Goal: Task Accomplishment & Management: Use online tool/utility

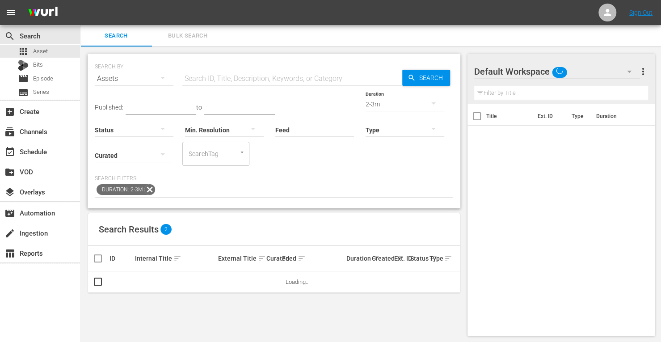
click at [173, 34] on span "Bulk Search" at bounding box center [187, 36] width 61 height 10
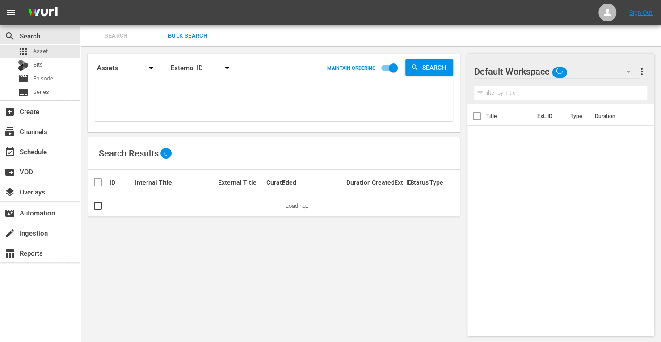
click at [177, 89] on textarea at bounding box center [274, 101] width 355 height 41
paste textarea "270290 270294 270292 270296 270293 270297 303541"
type textarea "270290 270294 270292 270296 270293 270297 303541"
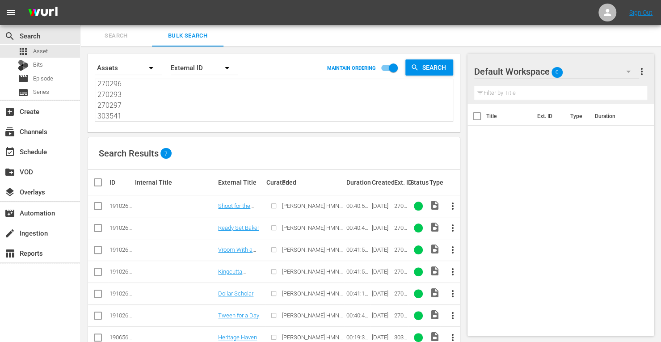
type textarea "270290 270294 270292 270296 270293 270297 303541"
click at [97, 183] on input "checkbox" at bounding box center [102, 182] width 18 height 11
checkbox input "true"
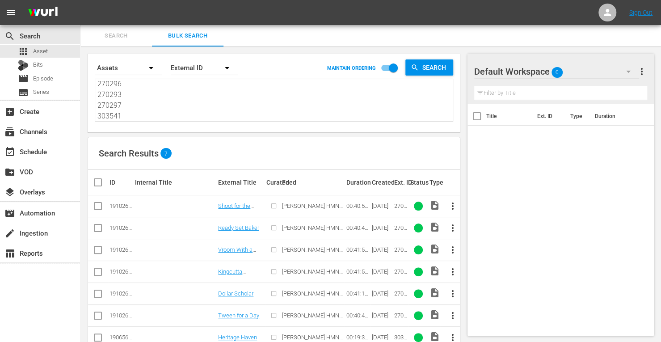
checkbox input "true"
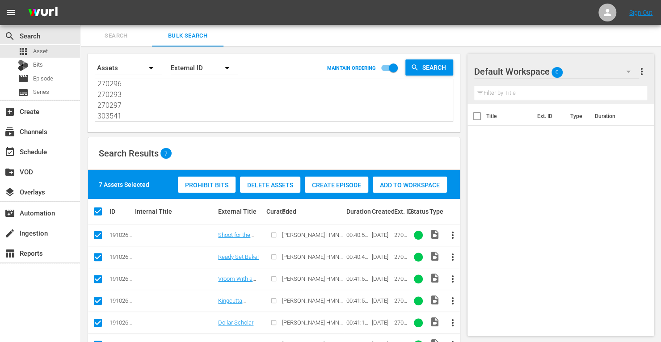
scroll to position [50, 0]
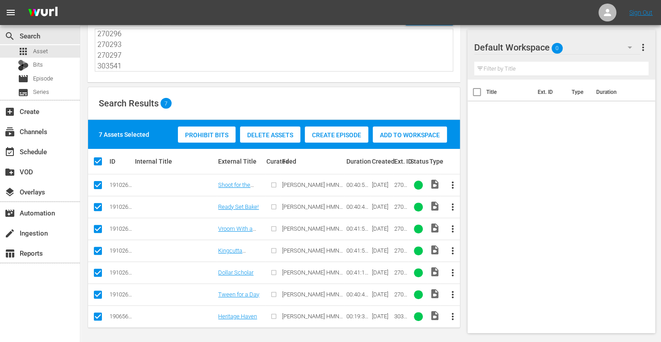
click at [406, 135] on span "Add to Workspace" at bounding box center [410, 134] width 74 height 7
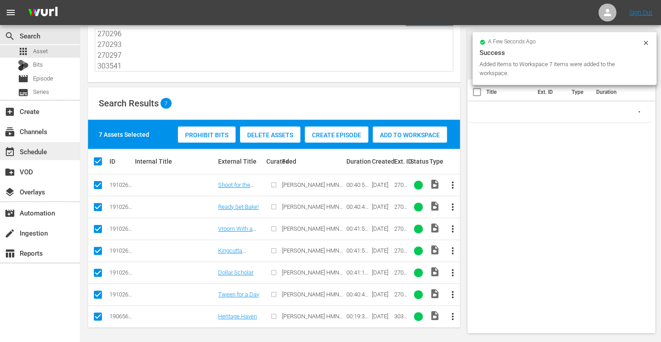
click at [39, 151] on div "event_available Schedule" at bounding box center [25, 150] width 50 height 8
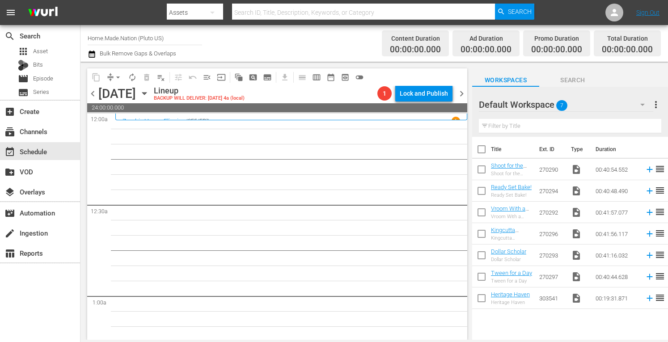
click at [483, 151] on input "checkbox" at bounding box center [481, 151] width 19 height 19
checkbox input "true"
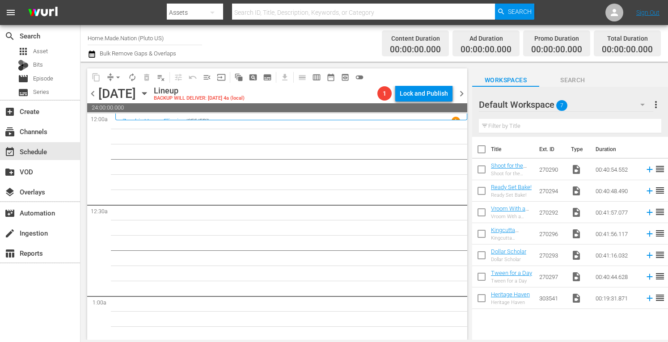
checkbox input "true"
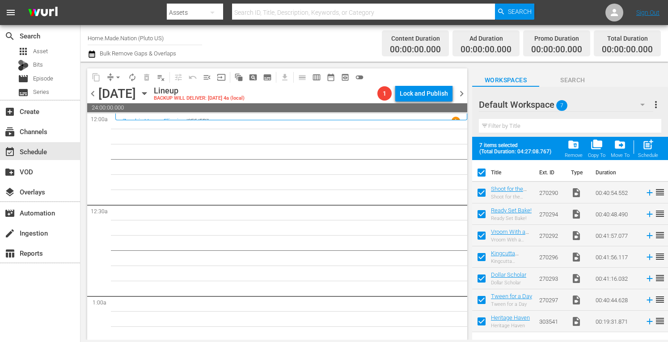
click at [642, 147] on span "post_add" at bounding box center [648, 145] width 12 height 12
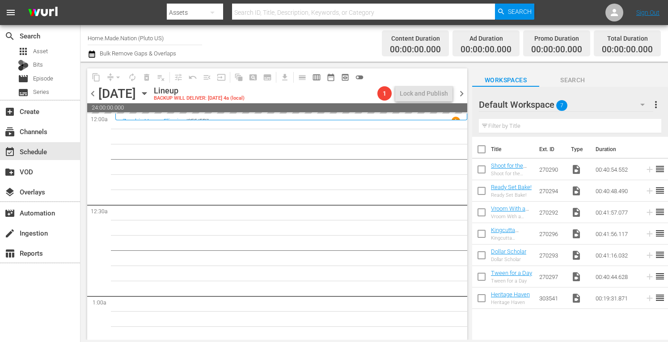
checkbox input "false"
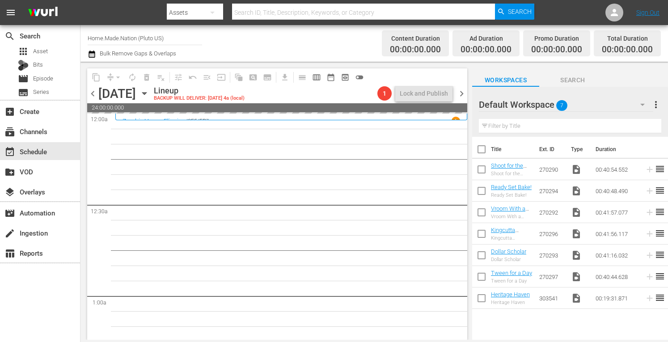
checkbox input "false"
click at [655, 101] on span "more_vert" at bounding box center [655, 104] width 11 height 11
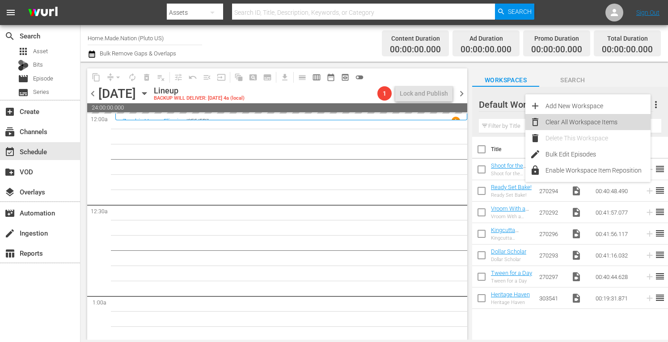
click at [589, 119] on div "Clear All Workspace Items" at bounding box center [597, 122] width 105 height 16
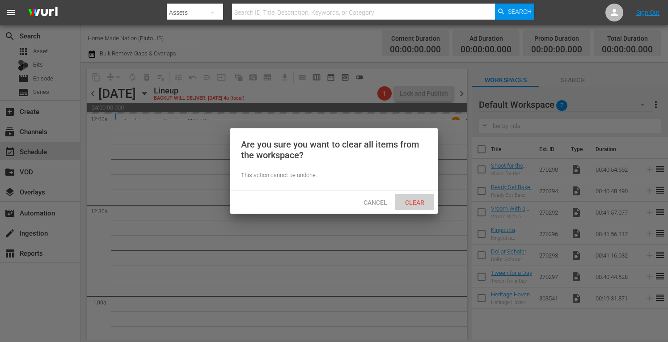
click at [415, 202] on span "Clear" at bounding box center [415, 202] width 34 height 7
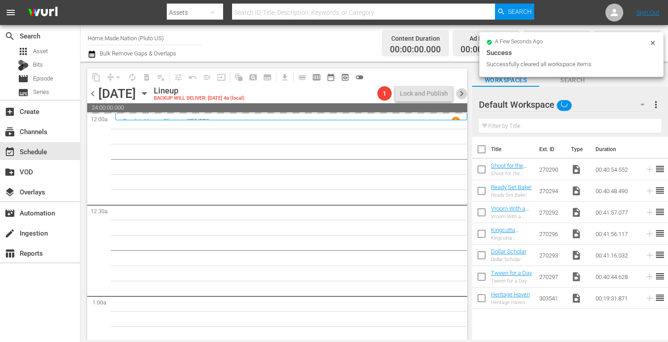
click at [461, 93] on span "chevron_right" at bounding box center [461, 93] width 11 height 11
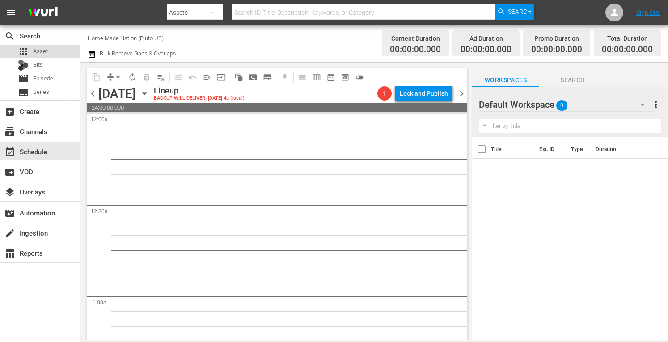
click at [36, 47] on span "Asset" at bounding box center [40, 51] width 15 height 9
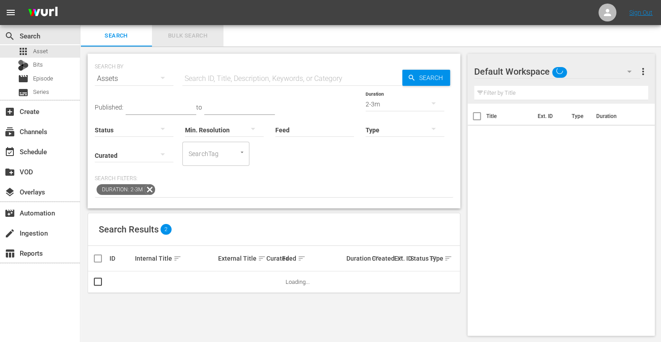
click at [174, 37] on span "Bulk Search" at bounding box center [187, 36] width 61 height 10
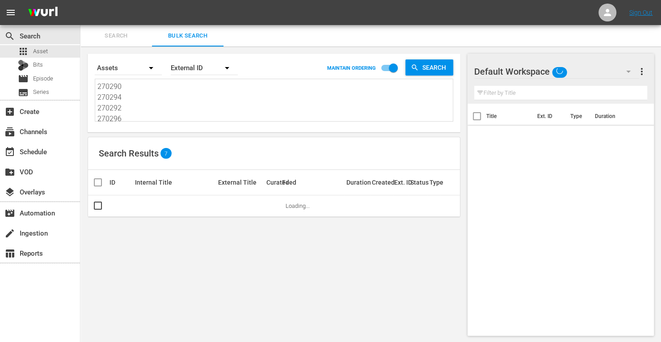
drag, startPoint x: 125, startPoint y: 119, endPoint x: 28, endPoint y: -5, distance: 157.7
click at [28, 0] on html "menu Sign Out search Search apps Asset Bits movie Episode subtitles Series add_…" at bounding box center [330, 171] width 661 height 342
type textarea "270293 270297 303541"
drag, startPoint x: 127, startPoint y: 116, endPoint x: 53, endPoint y: 44, distance: 103.4
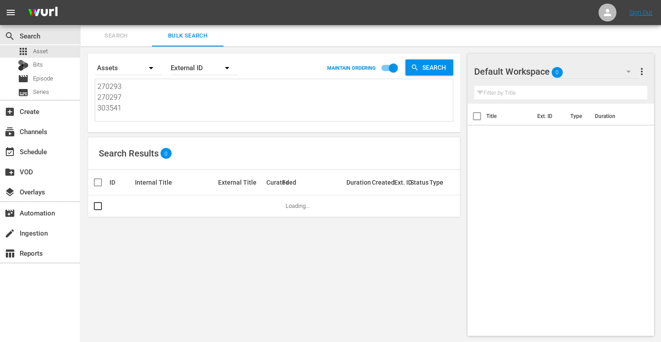
click at [80, 0] on div "search Search apps Asset Bits movie Episode subtitles Series add_box Create sub…" at bounding box center [370, 0] width 581 height 0
paste textarea "290020 290030 290051 290019 290012 290056 290014 290098 290096 290094 290083"
type textarea "290020 290030 290051 290019 290012 290056 290014 290098 290096 290094 290083"
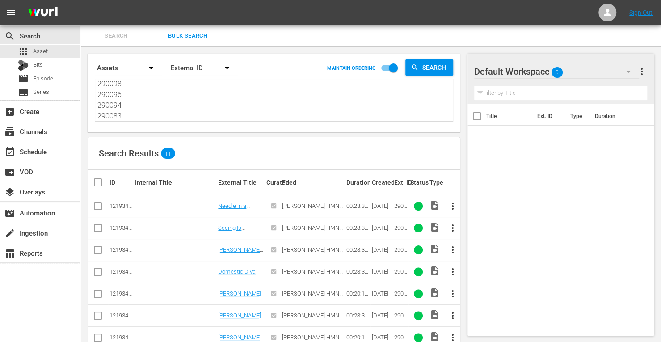
type textarea "290020 290030 290051 290019 290012 290056 290014 290098 290096 290094 290083"
click at [98, 185] on input "checkbox" at bounding box center [102, 182] width 18 height 11
checkbox input "true"
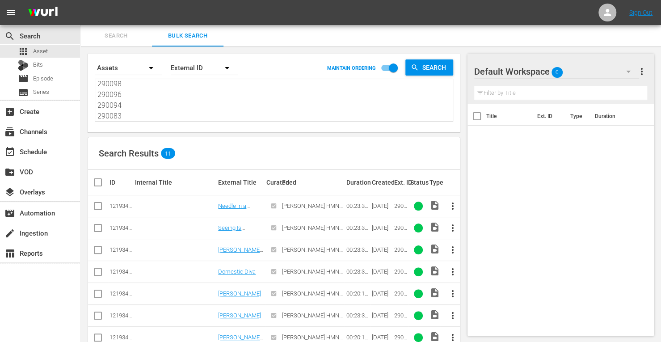
checkbox input "true"
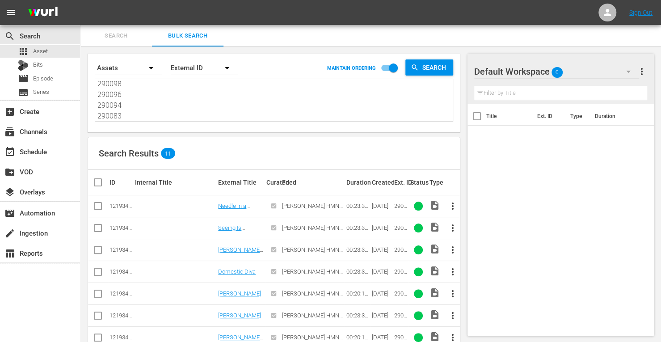
checkbox input "true"
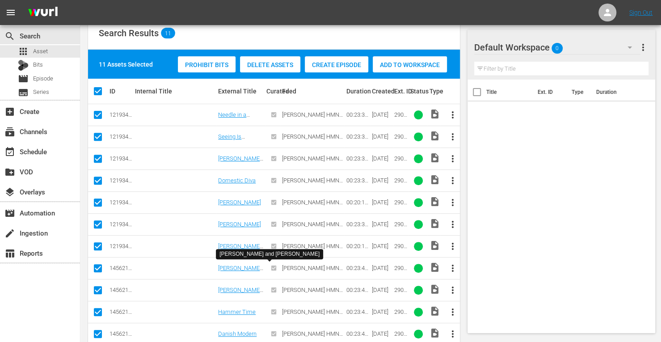
scroll to position [137, 0]
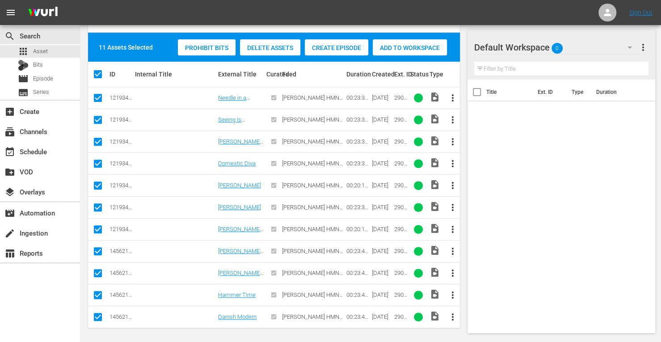
click at [398, 49] on span "Add to Workspace" at bounding box center [410, 47] width 74 height 7
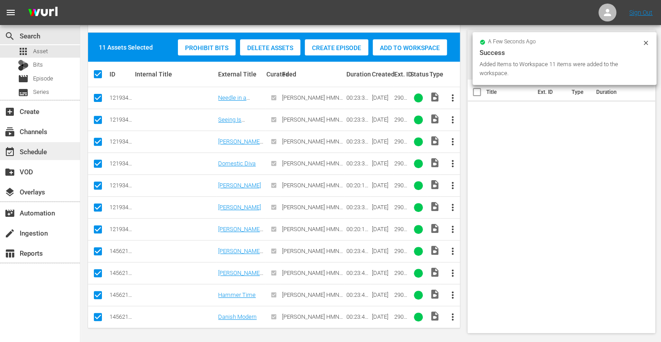
click at [25, 150] on div "event_available Schedule" at bounding box center [25, 150] width 50 height 8
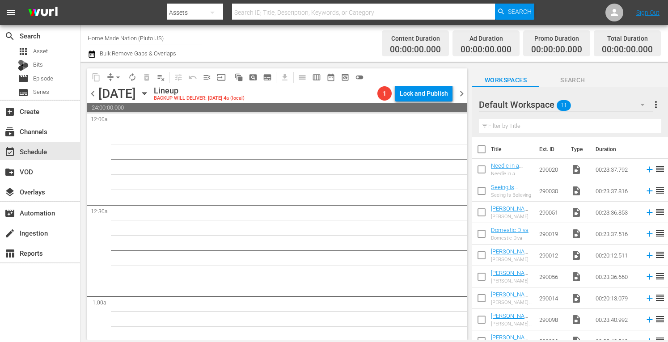
click at [480, 153] on input "checkbox" at bounding box center [481, 151] width 19 height 19
checkbox input "true"
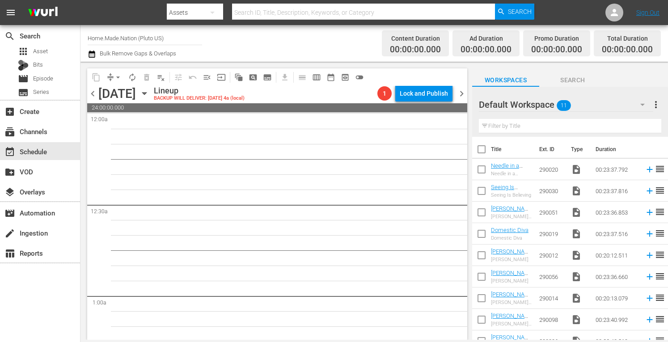
checkbox input "true"
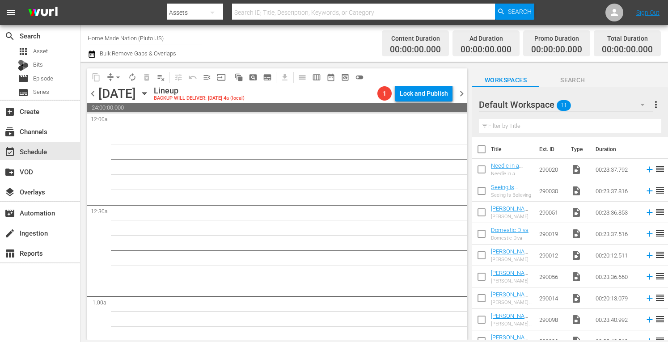
checkbox input "true"
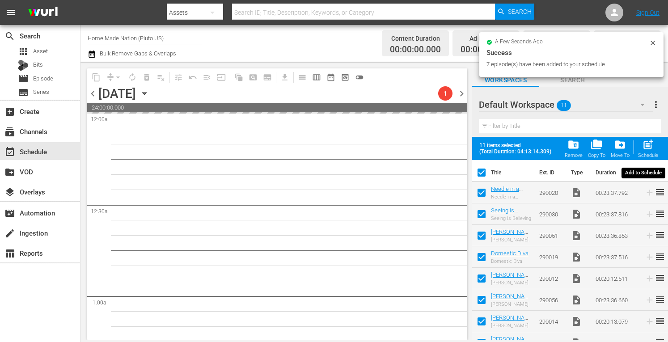
click at [645, 150] on span "post_add" at bounding box center [648, 145] width 12 height 12
checkbox input "false"
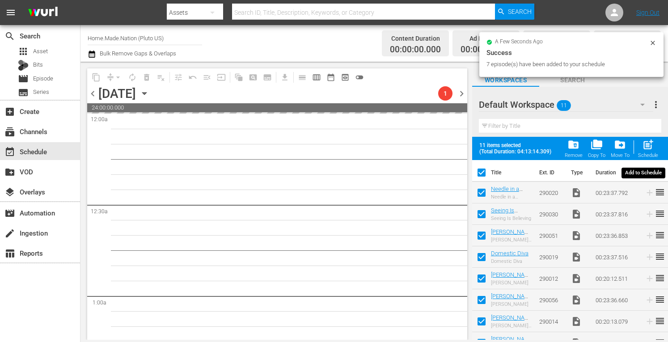
checkbox input "false"
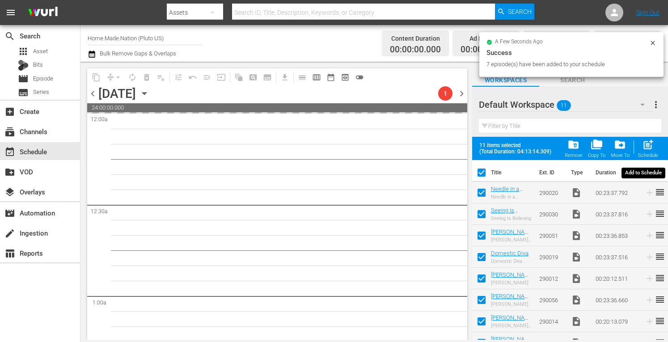
checkbox input "false"
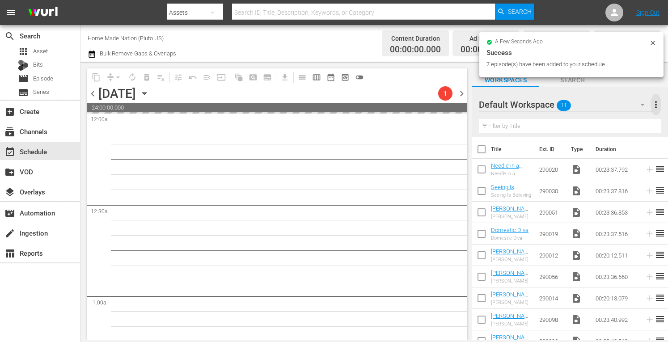
click at [656, 108] on span "more_vert" at bounding box center [655, 104] width 11 height 11
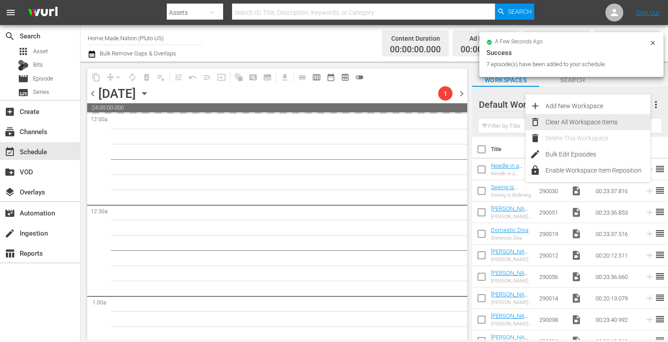
click at [608, 118] on div "Clear All Workspace Items" at bounding box center [597, 122] width 105 height 16
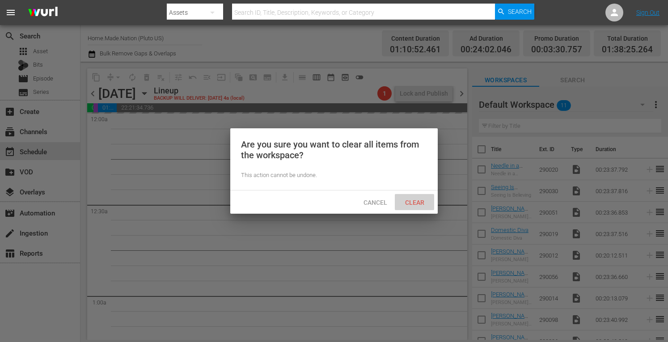
click at [412, 204] on span "Clear" at bounding box center [415, 202] width 34 height 7
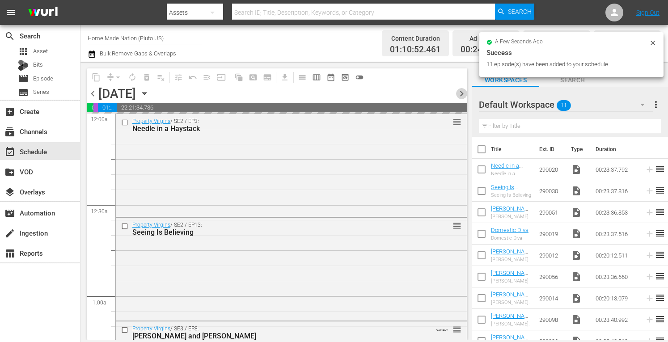
click at [460, 97] on span "chevron_right" at bounding box center [461, 93] width 11 height 11
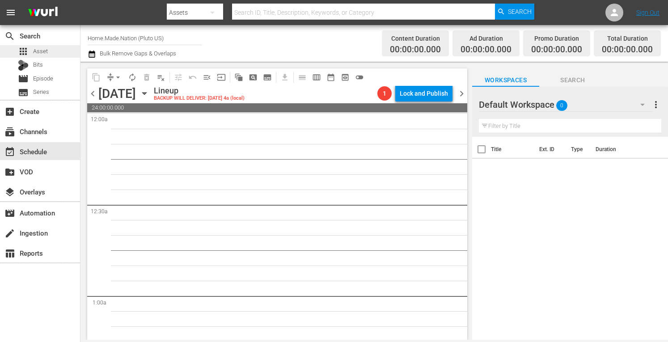
click at [51, 54] on div "apps Asset" at bounding box center [40, 51] width 80 height 13
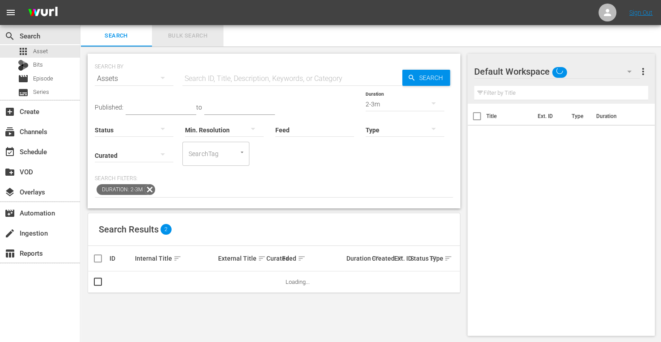
click at [194, 36] on span "Bulk Search" at bounding box center [187, 36] width 61 height 10
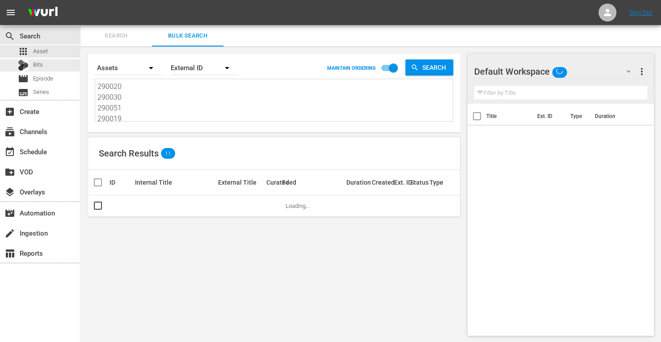
drag, startPoint x: 138, startPoint y: 117, endPoint x: 13, endPoint y: 10, distance: 163.6
click at [13, 10] on div "menu Sign Out search Search apps Asset Bits movie Episode subtitles Series add_…" at bounding box center [330, 171] width 661 height 343
type textarea "290012 290056 290014 290098 290096 290094 290083"
drag, startPoint x: 125, startPoint y: 118, endPoint x: 68, endPoint y: 51, distance: 87.2
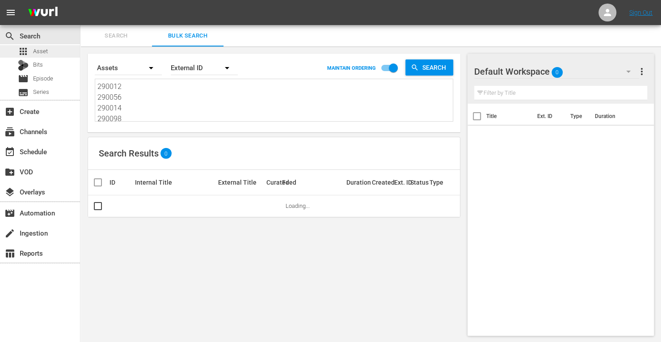
click at [80, 0] on div "search Search apps Asset Bits movie Episode subtitles Series add_box Create sub…" at bounding box center [370, 0] width 581 height 0
type textarea "290098 290096 290094 290083"
drag, startPoint x: 132, startPoint y: 121, endPoint x: 8, endPoint y: 21, distance: 159.9
click at [8, 21] on div "menu Sign Out search Search apps Asset Bits movie Episode subtitles Series add_…" at bounding box center [330, 171] width 661 height 343
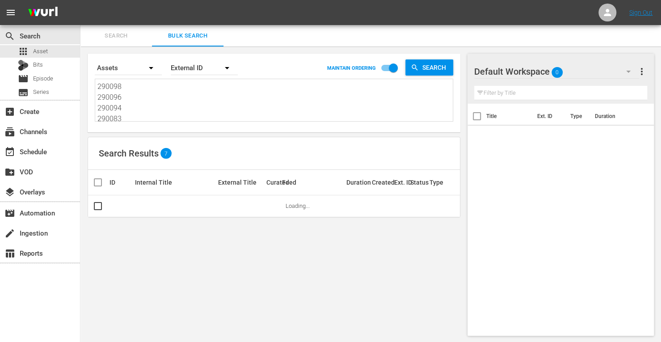
type textarea "290083"
drag, startPoint x: 127, startPoint y: 111, endPoint x: 80, endPoint y: 37, distance: 87.7
click at [80, 0] on div "search Search apps Asset Bits movie Episode subtitles Series add_box Create sub…" at bounding box center [370, 0] width 581 height 0
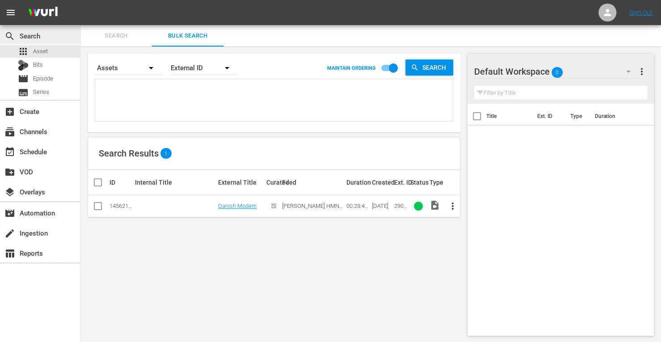
paste textarea "153733 161949 167466 161960 161951 161948"
type textarea "153733 161949 167466 161960 161951 161948"
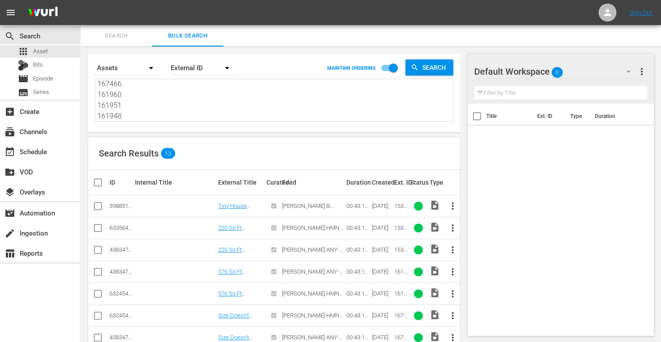
type textarea "153733 161949 167466 161960 161951 161948"
click at [95, 225] on input "checkbox" at bounding box center [98, 229] width 11 height 11
checkbox input "true"
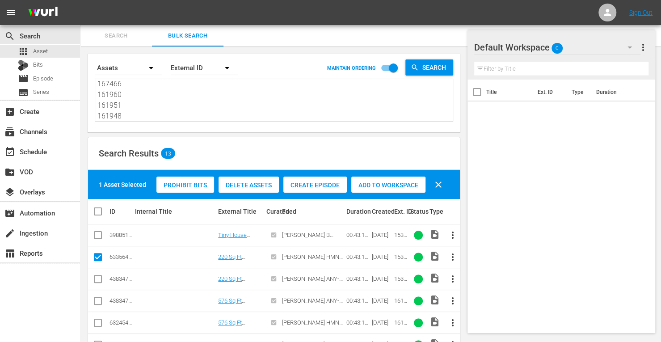
scroll to position [96, 0]
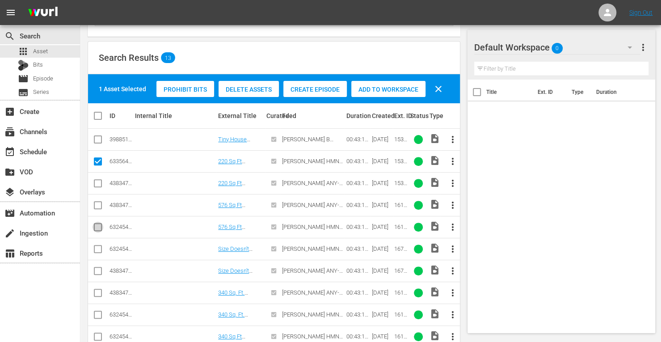
click at [99, 226] on input "checkbox" at bounding box center [98, 228] width 11 height 11
checkbox input "true"
click at [98, 249] on input "checkbox" at bounding box center [98, 250] width 11 height 11
checkbox input "true"
click at [97, 315] on input "checkbox" at bounding box center [98, 316] width 11 height 11
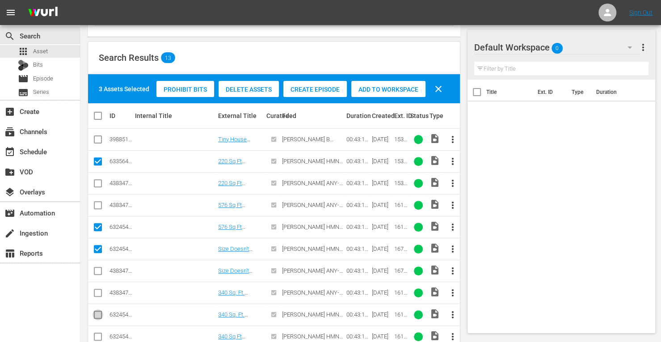
checkbox input "true"
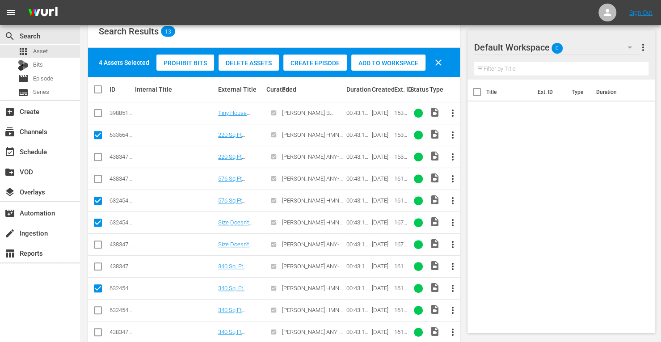
scroll to position [122, 0]
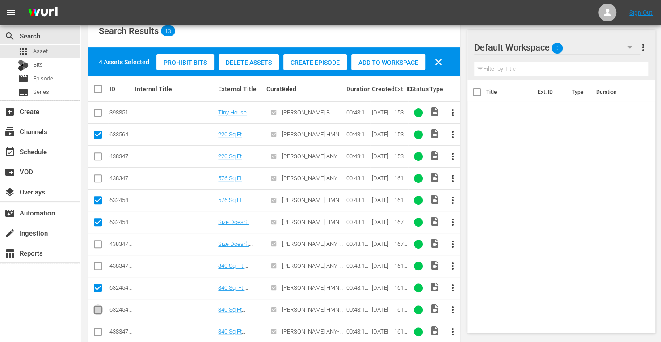
click at [97, 307] on input "checkbox" at bounding box center [98, 311] width 11 height 11
checkbox input "true"
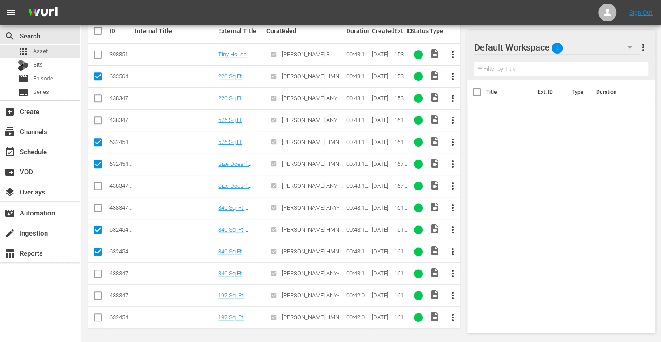
click at [97, 316] on input "checkbox" at bounding box center [98, 319] width 11 height 11
checkbox input "true"
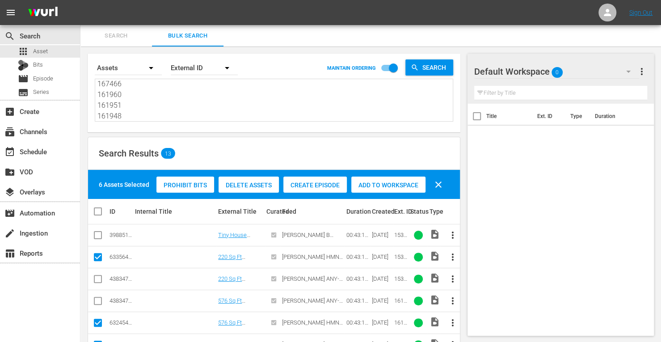
click at [384, 182] on span "Add to Workspace" at bounding box center [388, 184] width 74 height 7
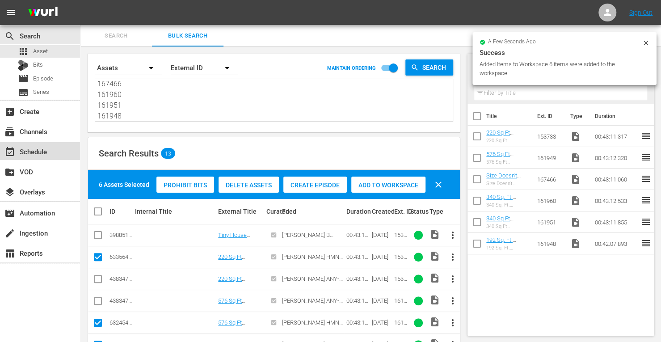
click at [42, 154] on div "event_available Schedule" at bounding box center [25, 150] width 50 height 8
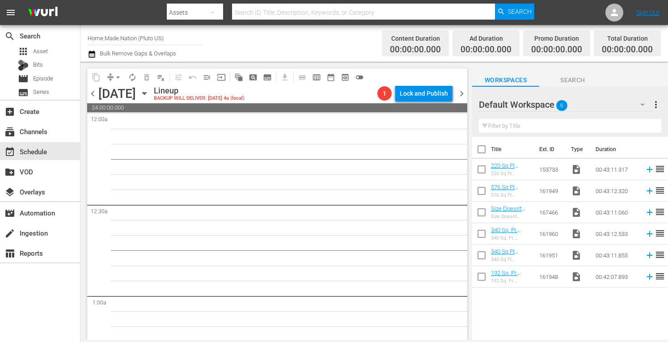
click at [478, 148] on input "checkbox" at bounding box center [481, 151] width 19 height 19
checkbox input "true"
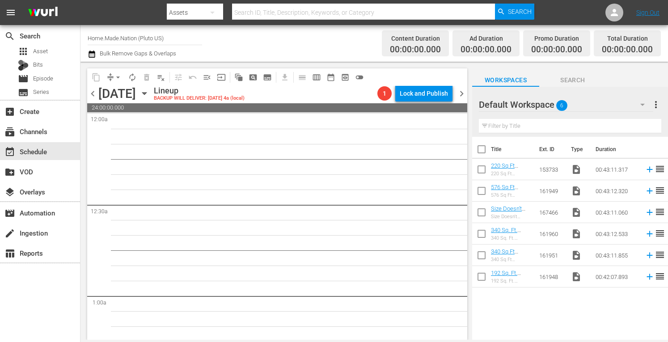
checkbox input "true"
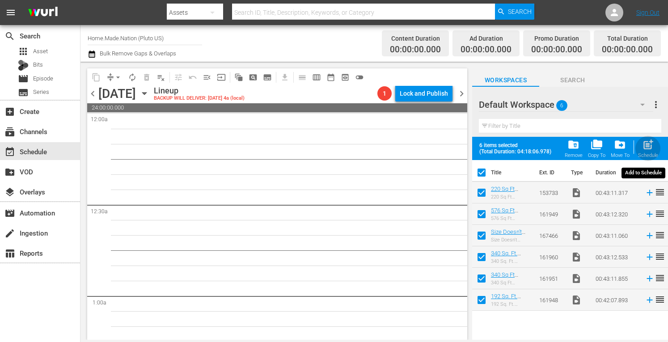
click at [652, 147] on span "post_add" at bounding box center [648, 145] width 12 height 12
checkbox input "false"
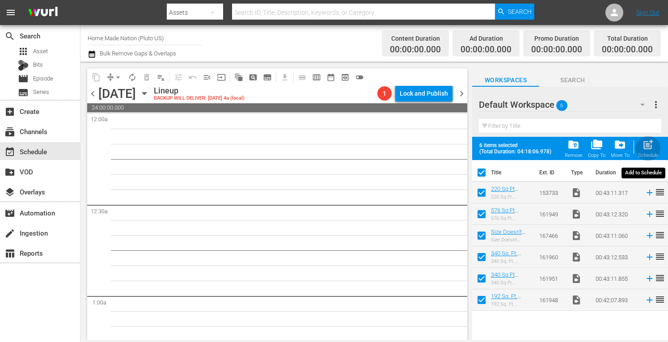
checkbox input "false"
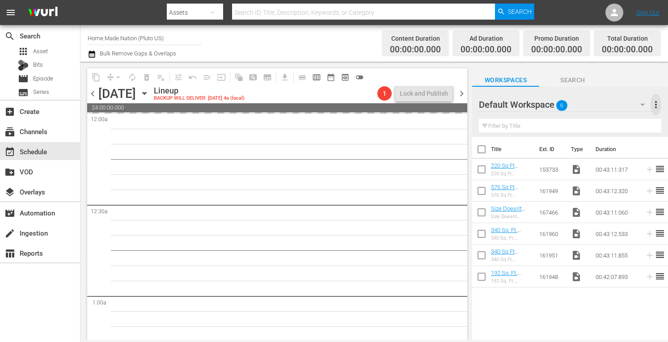
click at [658, 103] on span "more_vert" at bounding box center [655, 104] width 11 height 11
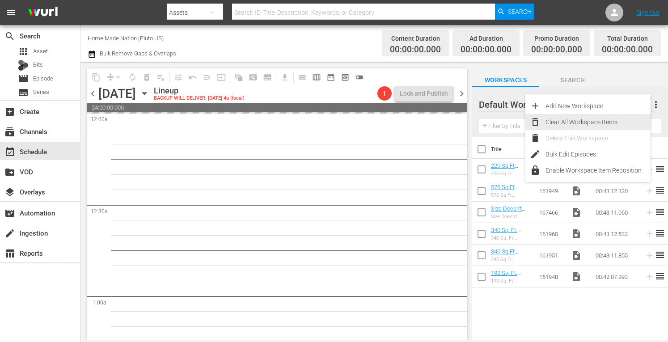
click at [584, 121] on div "Clear All Workspace Items" at bounding box center [597, 122] width 105 height 16
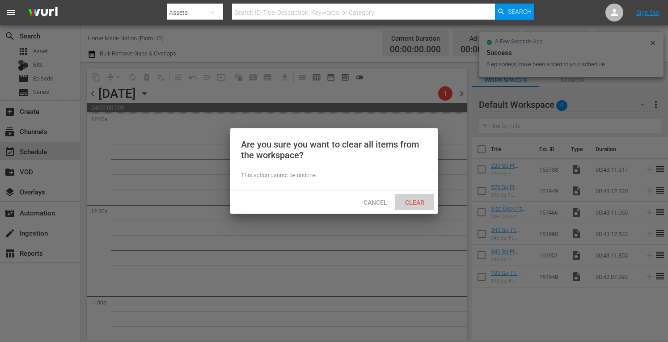
click at [409, 205] on span "Clear" at bounding box center [415, 202] width 34 height 7
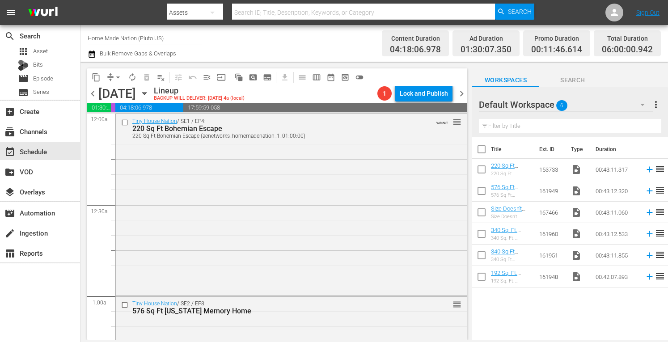
click at [463, 93] on span "chevron_right" at bounding box center [461, 93] width 11 height 11
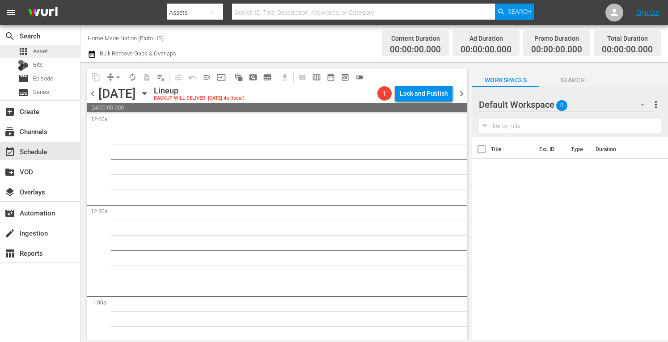
click at [42, 51] on span "Asset" at bounding box center [40, 51] width 15 height 9
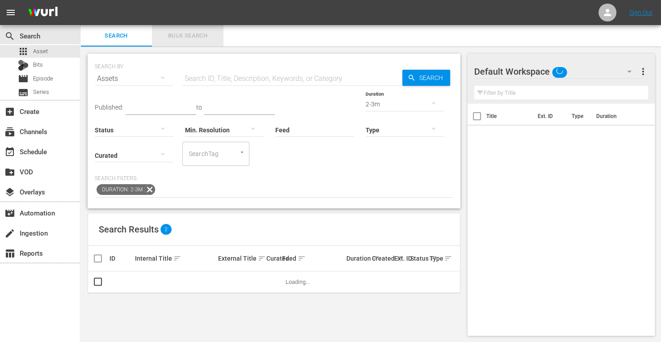
click at [181, 37] on span "Bulk Search" at bounding box center [187, 36] width 61 height 10
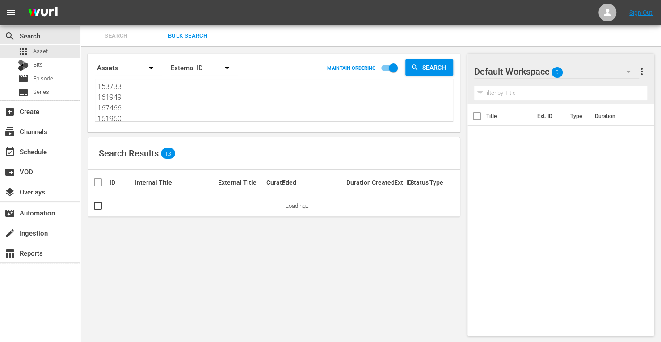
drag, startPoint x: 139, startPoint y: 119, endPoint x: 27, endPoint y: -19, distance: 177.7
click at [27, 0] on html "menu Sign Out search Search apps Asset Bits movie Episode subtitles Series add_…" at bounding box center [330, 171] width 661 height 342
type textarea "161951 161948"
drag, startPoint x: 137, startPoint y: 119, endPoint x: 63, endPoint y: 22, distance: 122.5
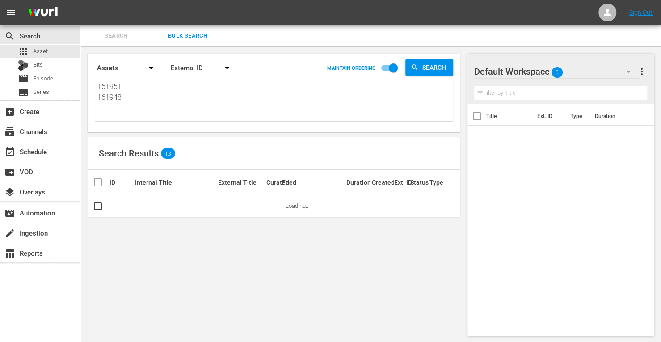
click at [63, 22] on div "menu Sign Out search Search apps Asset Bits movie Episode subtitles Series add_…" at bounding box center [330, 171] width 661 height 343
paste textarea "161953 161957 190470 153732 160626 214809"
type textarea "161953 161957 190470 153732 160626 214809"
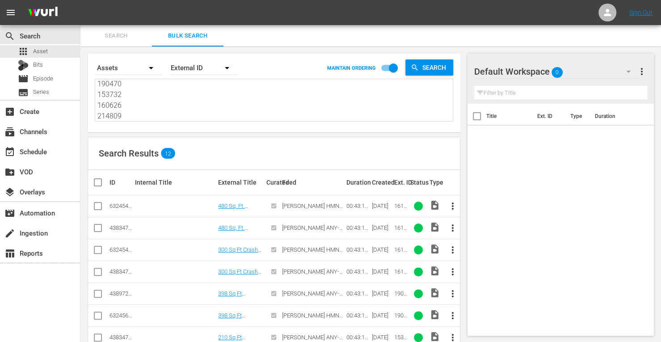
type textarea "161953 161957 190470 153732 160626 214809"
click at [98, 205] on input "checkbox" at bounding box center [98, 207] width 11 height 11
checkbox input "true"
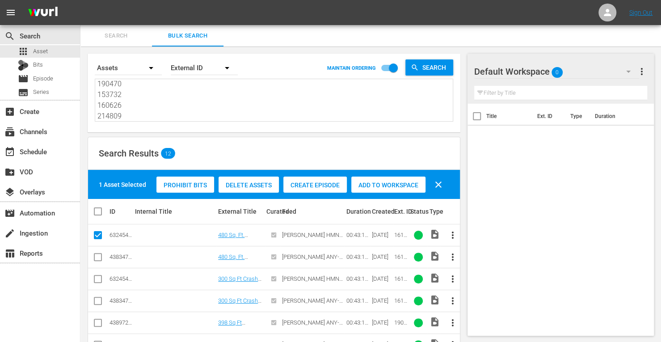
click at [98, 280] on input "checkbox" at bounding box center [98, 280] width 11 height 11
checkbox input "true"
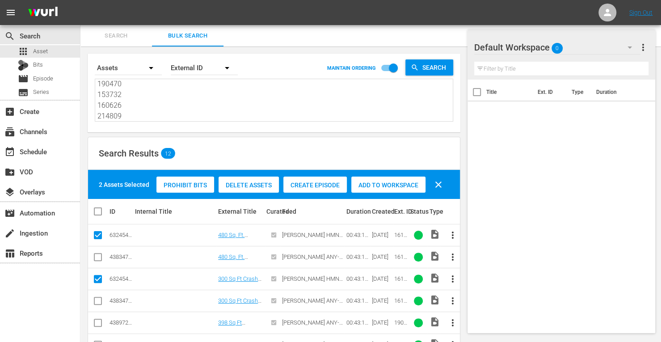
scroll to position [42, 0]
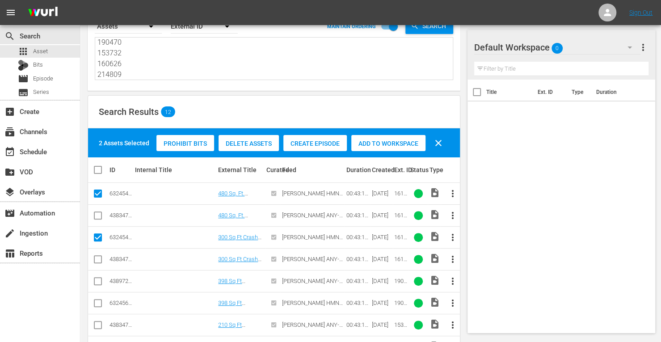
click at [97, 300] on input "checkbox" at bounding box center [98, 304] width 11 height 11
checkbox input "true"
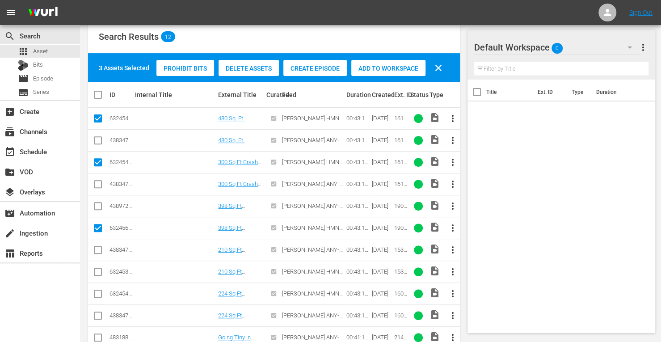
scroll to position [117, 0]
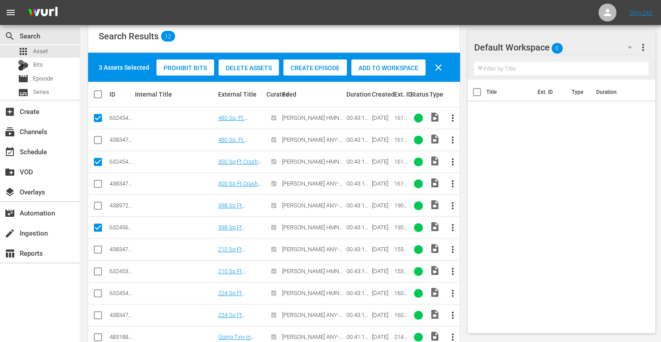
click at [100, 270] on input "checkbox" at bounding box center [98, 273] width 11 height 11
checkbox input "true"
click at [98, 293] on input "checkbox" at bounding box center [98, 295] width 11 height 11
checkbox input "true"
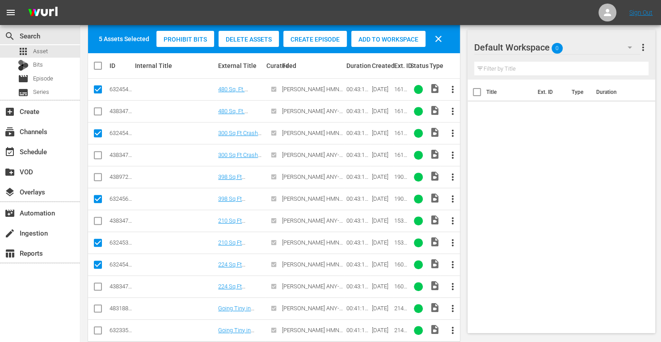
scroll to position [148, 0]
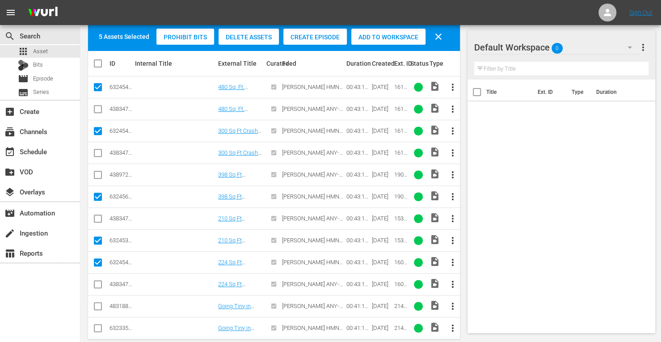
click at [94, 326] on input "checkbox" at bounding box center [98, 330] width 11 height 11
checkbox input "true"
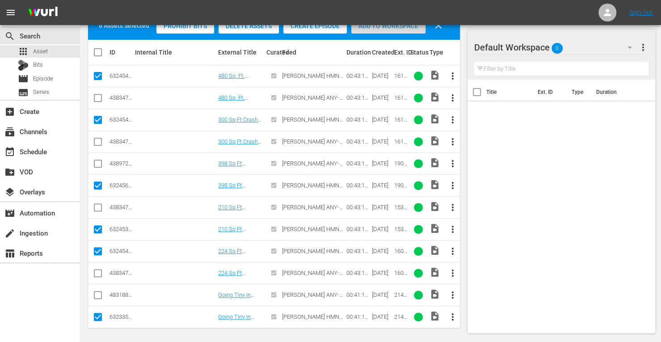
click at [371, 30] on div "Add to Workspace" at bounding box center [388, 25] width 74 height 17
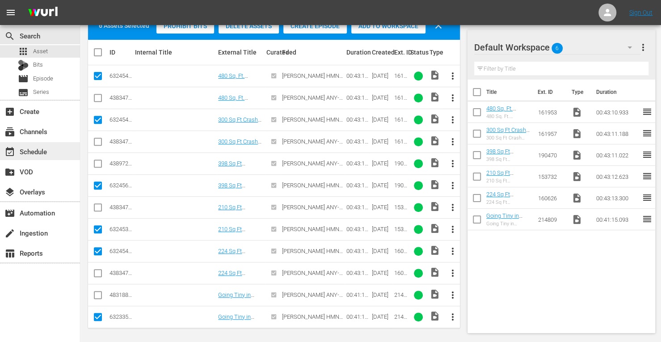
click at [47, 150] on div "event_available Schedule" at bounding box center [25, 150] width 50 height 8
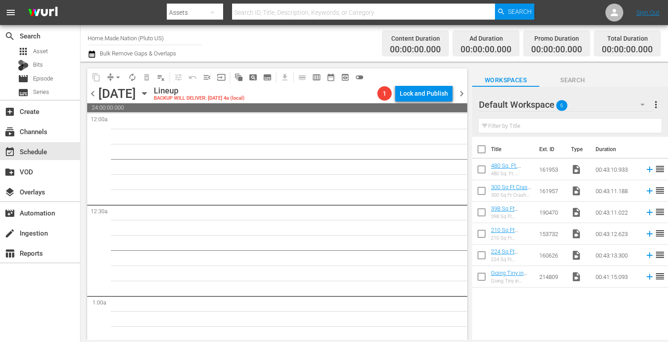
click at [481, 150] on input "checkbox" at bounding box center [481, 151] width 19 height 19
checkbox input "true"
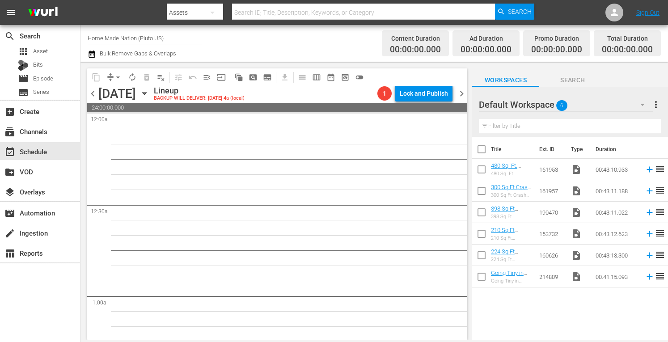
checkbox input "true"
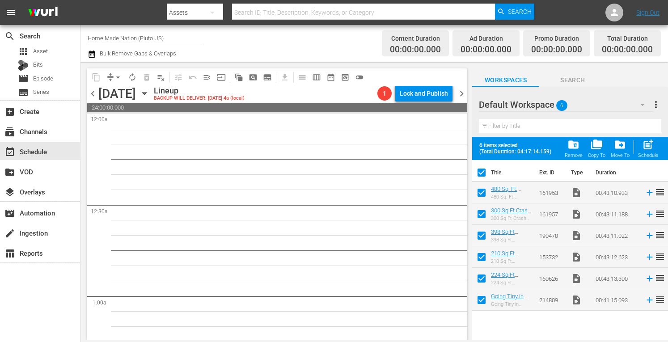
click at [649, 148] on span "post_add" at bounding box center [648, 145] width 12 height 12
checkbox input "false"
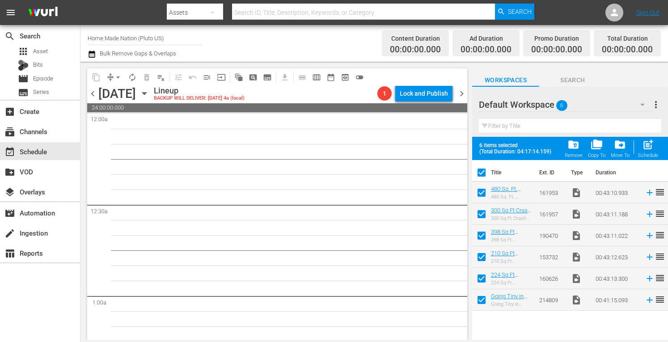
checkbox input "false"
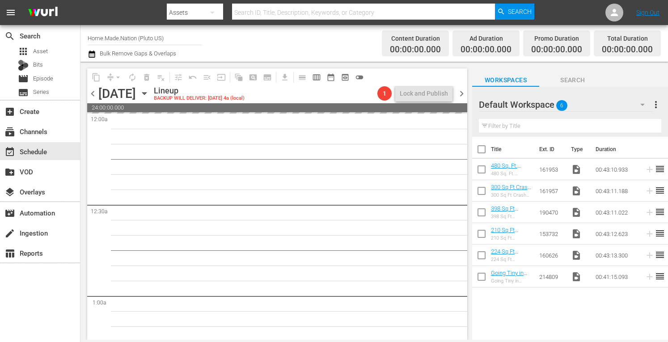
click at [654, 108] on span "more_vert" at bounding box center [655, 104] width 11 height 11
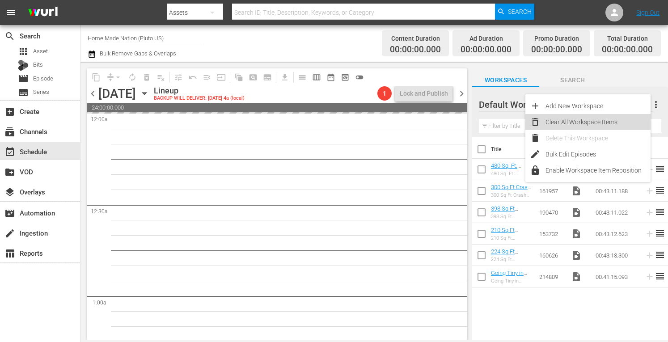
click at [592, 121] on div "Clear All Workspace Items" at bounding box center [597, 122] width 105 height 16
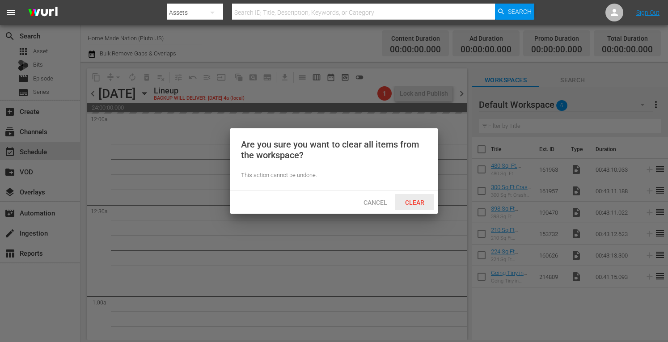
click at [410, 202] on span "Clear" at bounding box center [415, 202] width 34 height 7
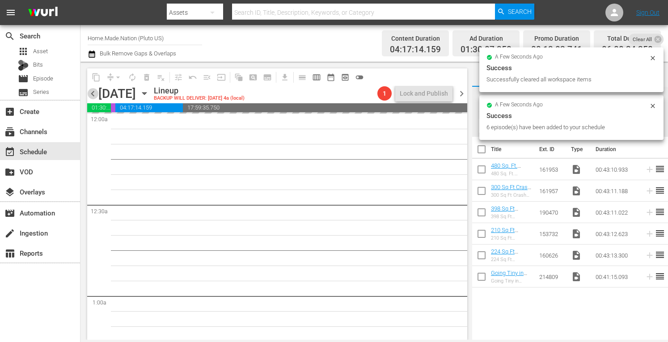
click at [94, 93] on span "chevron_left" at bounding box center [92, 93] width 11 height 11
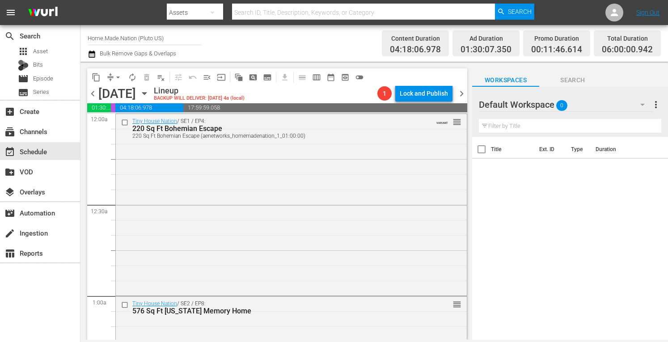
click at [459, 94] on span "chevron_right" at bounding box center [461, 93] width 11 height 11
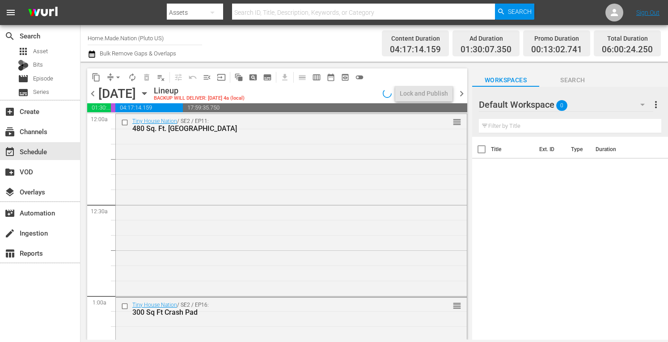
click at [459, 94] on span "chevron_right" at bounding box center [461, 93] width 11 height 11
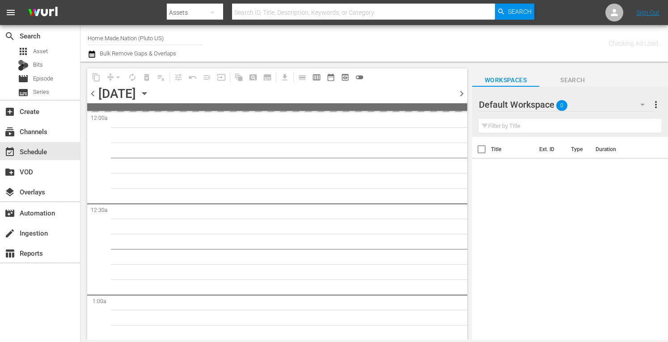
click at [658, 105] on span "more_vert" at bounding box center [655, 104] width 11 height 11
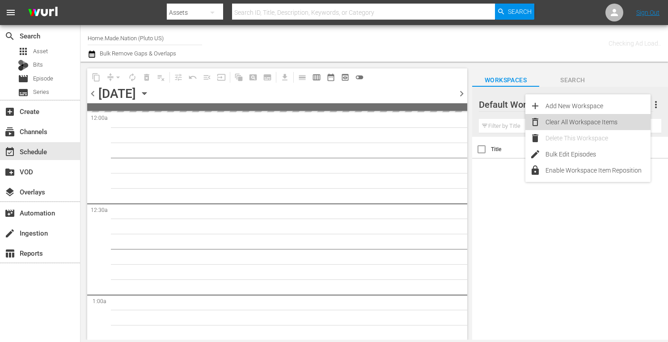
click at [591, 123] on div "Clear All Workspace Items" at bounding box center [597, 122] width 105 height 16
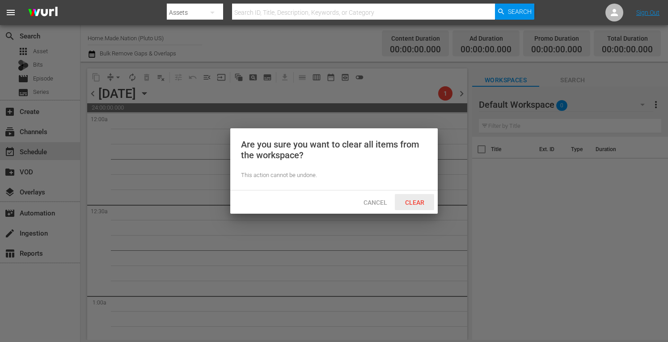
click at [416, 202] on span "Clear" at bounding box center [415, 202] width 34 height 7
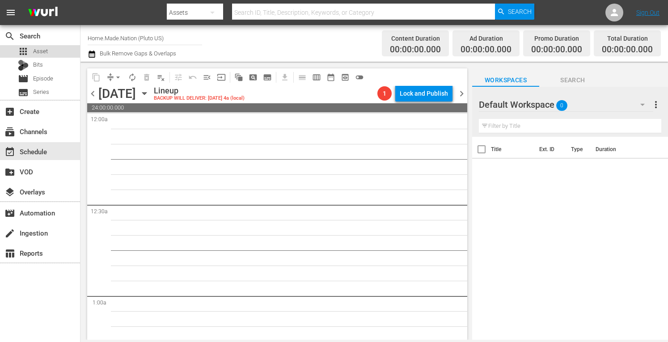
click at [43, 55] on span "Asset" at bounding box center [40, 51] width 15 height 9
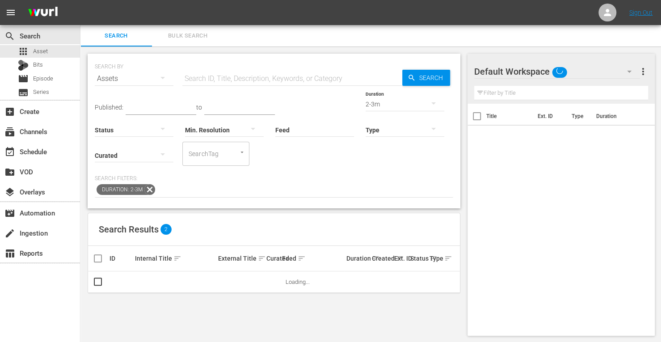
click at [174, 35] on span "Bulk Search" at bounding box center [187, 36] width 61 height 10
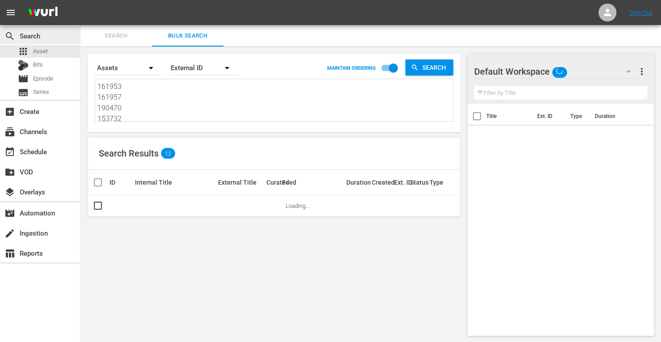
drag, startPoint x: 119, startPoint y: 121, endPoint x: 60, endPoint y: 32, distance: 107.1
click at [80, 0] on div "search Search apps Asset Bits movie Episode subtitles Series add_box Create sub…" at bounding box center [370, 0] width 581 height 0
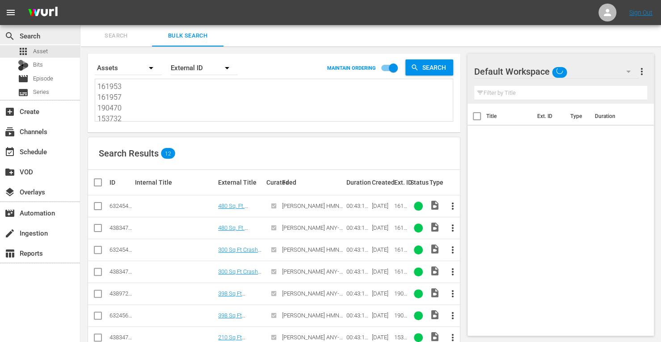
type textarea "2 160626 214809"
drag, startPoint x: 126, startPoint y: 111, endPoint x: 28, endPoint y: -22, distance: 164.7
click at [28, 0] on html "menu Sign Out search Search apps Asset Bits movie Episode subtitles Series add_…" at bounding box center [330, 171] width 661 height 342
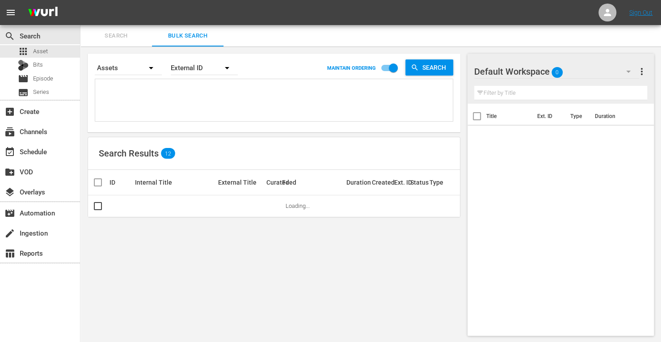
paste textarea "186375 256947 268946 186377 212747 274446"
type textarea "186375 256947 268946 186377 212747 274446"
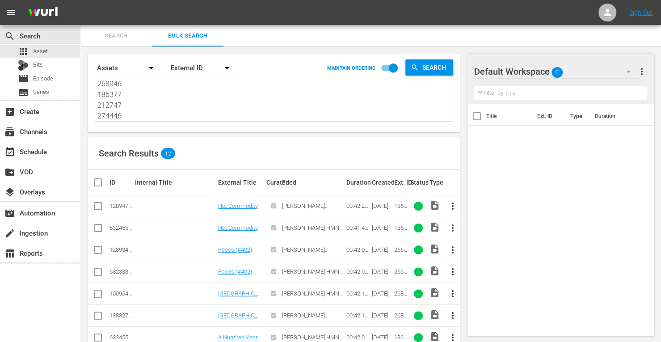
type textarea "186375 256947 268946 186377 212747 274446"
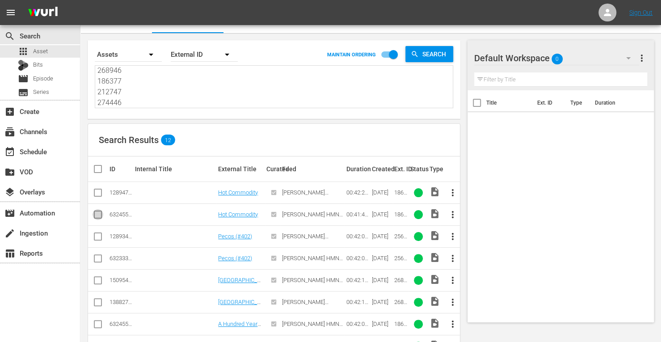
click at [100, 215] on input "checkbox" at bounding box center [98, 216] width 11 height 11
checkbox input "true"
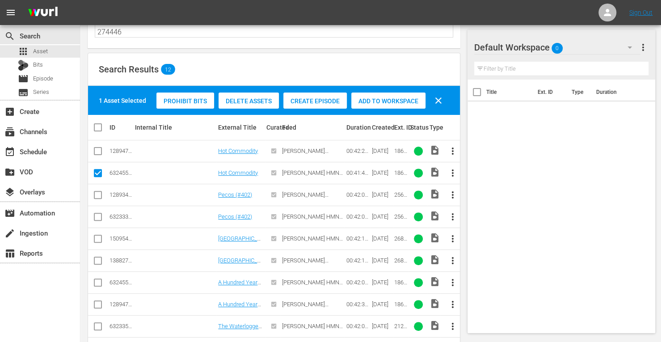
scroll to position [85, 0]
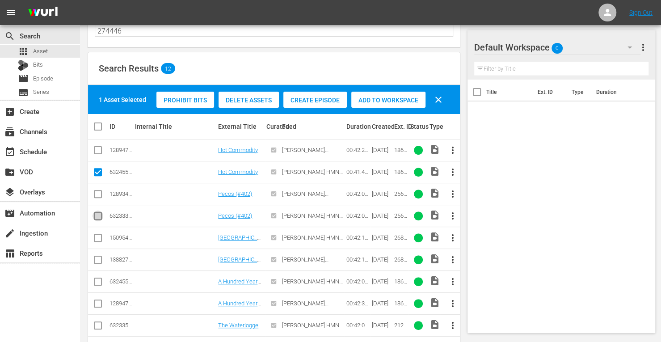
click at [97, 215] on input "checkbox" at bounding box center [98, 217] width 11 height 11
checkbox input "true"
click at [96, 241] on input "checkbox" at bounding box center [98, 239] width 11 height 11
checkbox input "true"
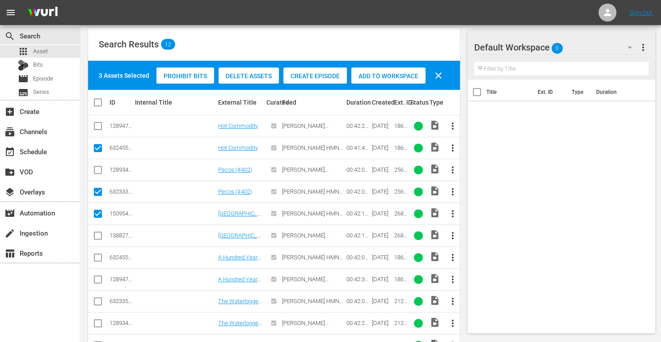
scroll to position [110, 0]
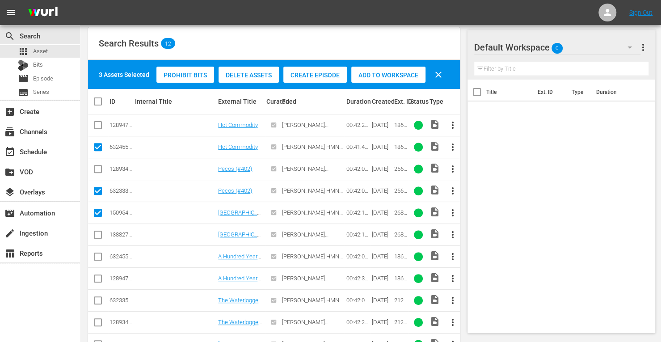
click at [90, 253] on td at bounding box center [98, 256] width 20 height 22
click at [93, 254] on input "checkbox" at bounding box center [98, 258] width 11 height 11
checkbox input "true"
click at [102, 304] on input "checkbox" at bounding box center [98, 302] width 11 height 11
checkbox input "true"
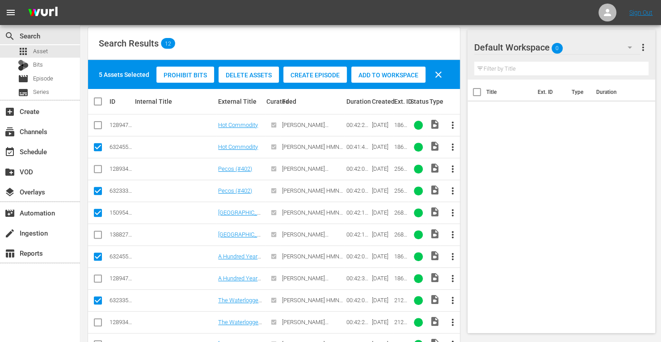
scroll to position [159, 0]
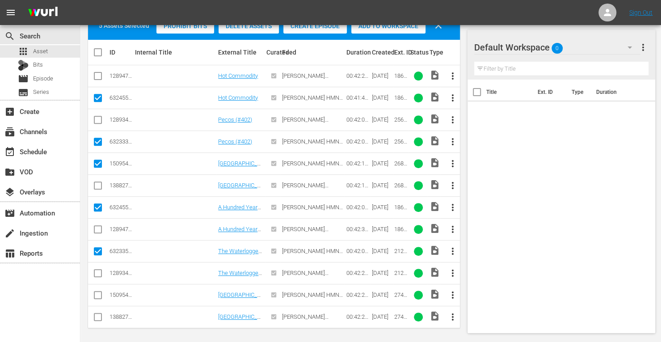
click at [96, 292] on input "checkbox" at bounding box center [98, 296] width 11 height 11
checkbox input "true"
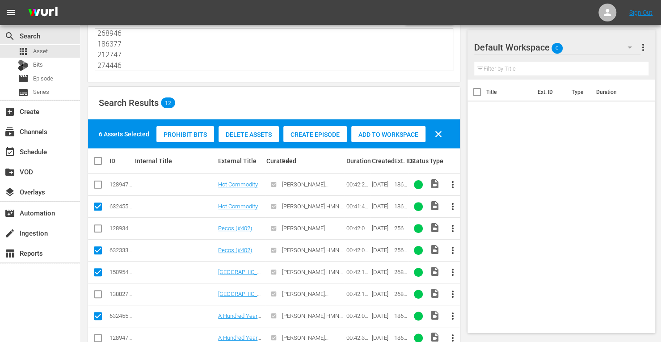
scroll to position [42, 0]
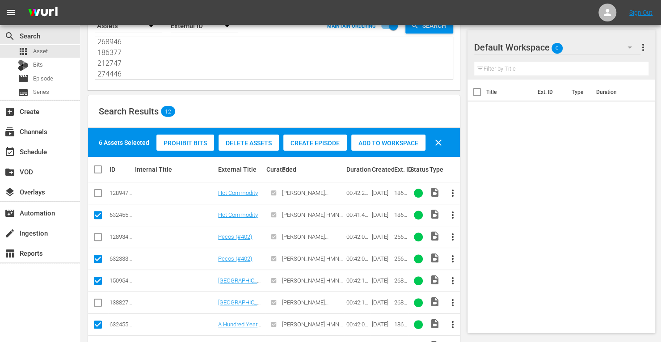
click at [392, 141] on span "Add to Workspace" at bounding box center [388, 142] width 74 height 7
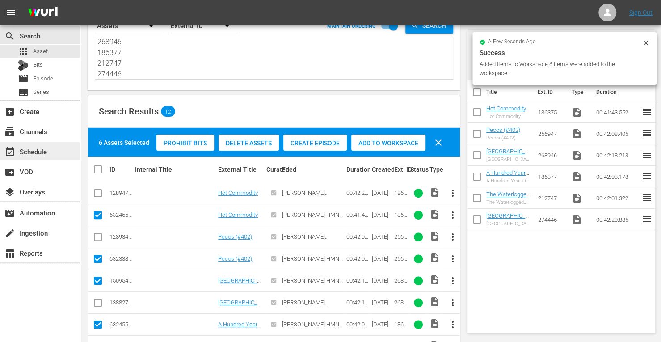
click at [35, 151] on div "event_available Schedule" at bounding box center [25, 150] width 50 height 8
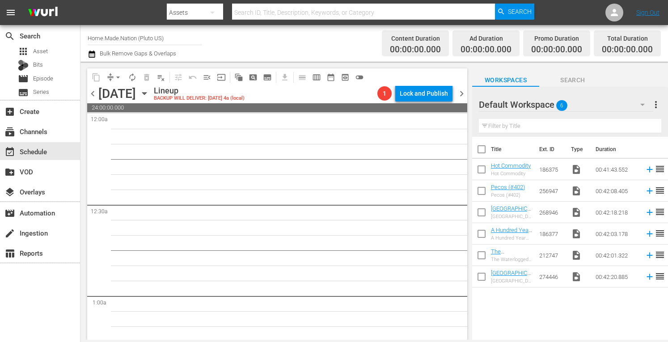
click at [480, 147] on input "checkbox" at bounding box center [481, 151] width 19 height 19
checkbox input "true"
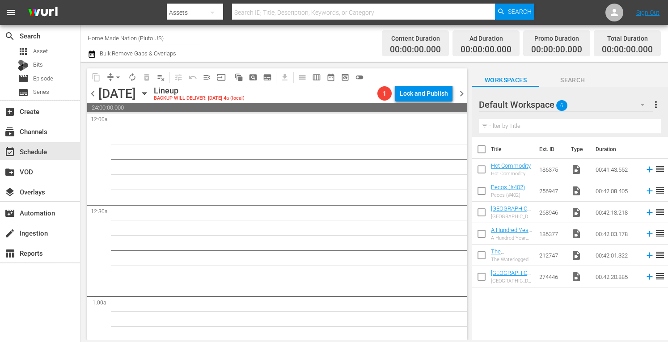
checkbox input "true"
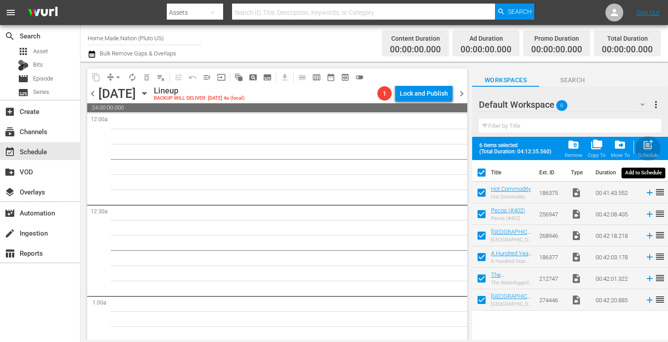
click at [646, 144] on span "post_add" at bounding box center [648, 145] width 12 height 12
checkbox input "false"
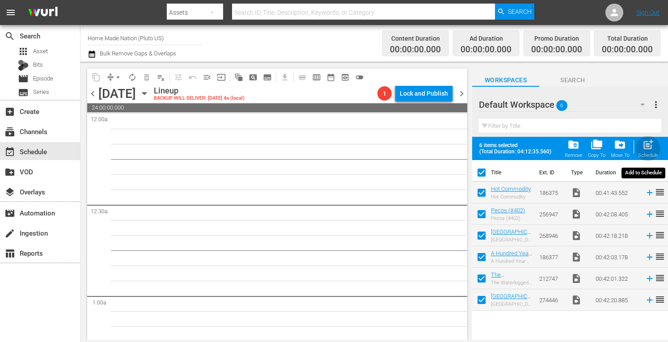
checkbox input "false"
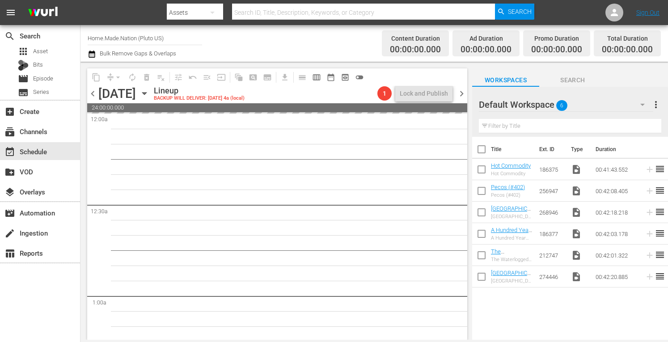
click at [657, 102] on span "more_vert" at bounding box center [655, 104] width 11 height 11
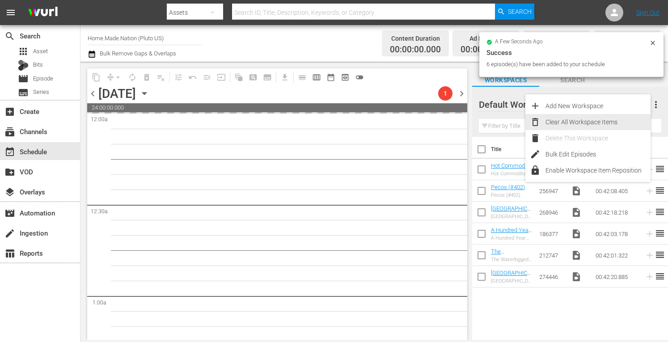
click at [595, 119] on div "Clear All Workspace Items" at bounding box center [597, 122] width 105 height 16
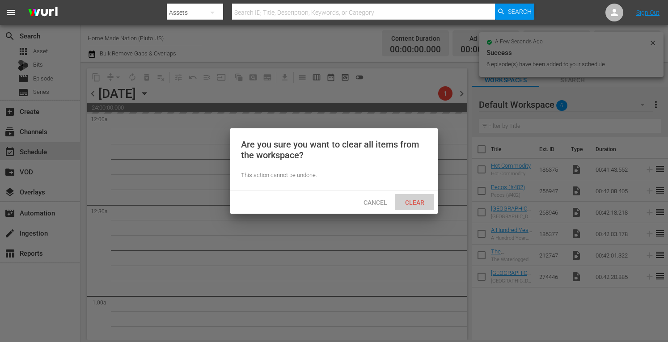
click at [419, 197] on div "Clear" at bounding box center [414, 202] width 39 height 17
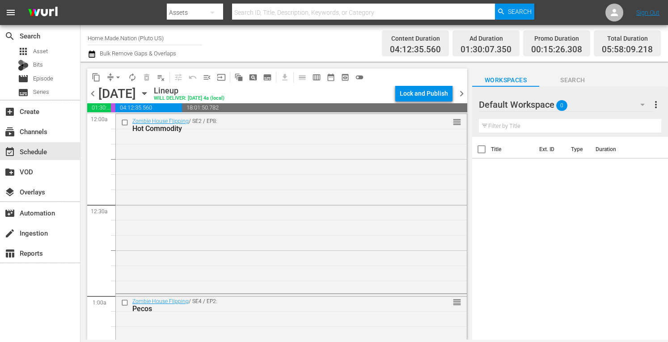
click at [654, 104] on span "more_vert" at bounding box center [655, 104] width 11 height 11
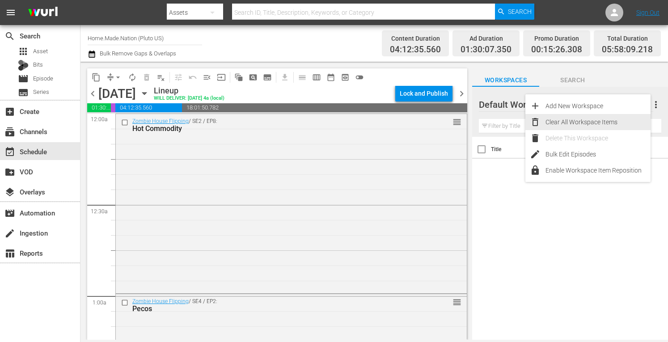
click at [603, 122] on div "Clear All Workspace Items" at bounding box center [597, 122] width 105 height 16
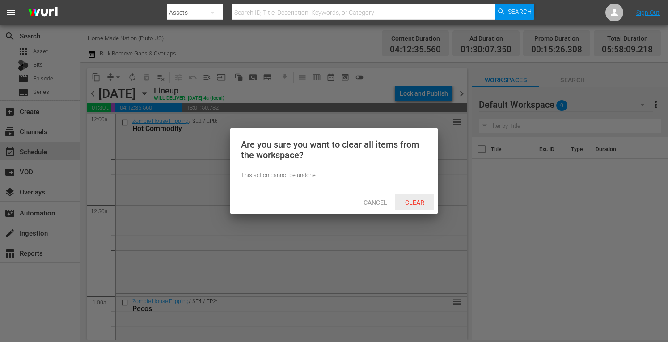
click at [416, 205] on span "Clear" at bounding box center [415, 202] width 34 height 7
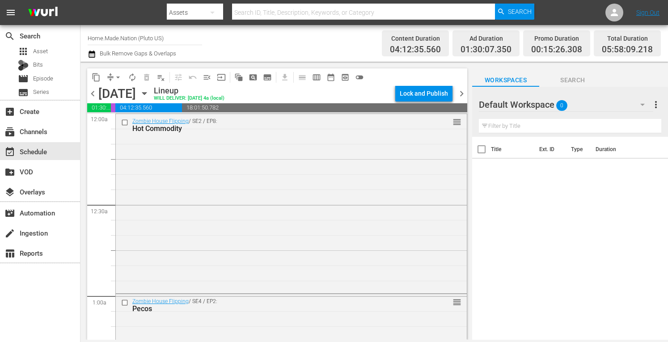
click at [462, 92] on span "chevron_right" at bounding box center [461, 93] width 11 height 11
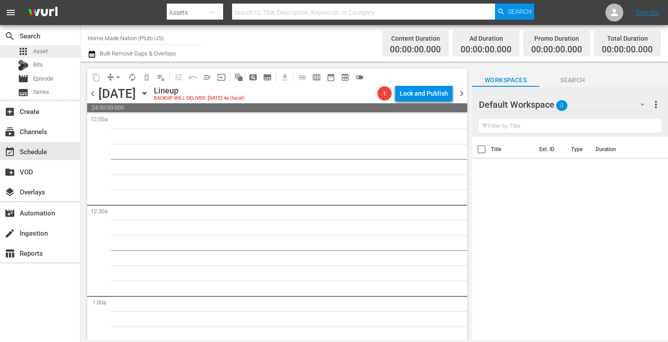
click at [43, 48] on span "Asset" at bounding box center [40, 51] width 15 height 9
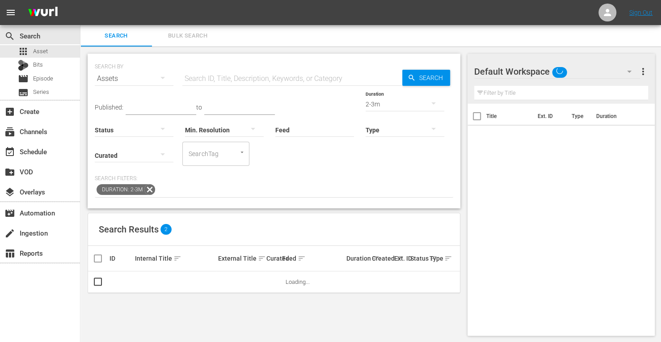
click at [198, 34] on span "Bulk Search" at bounding box center [187, 36] width 61 height 10
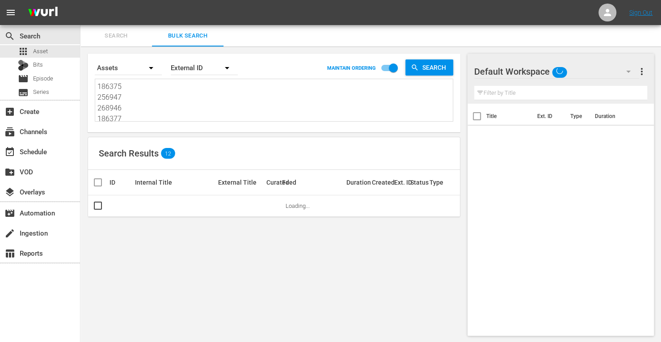
drag, startPoint x: 141, startPoint y: 119, endPoint x: 25, endPoint y: -52, distance: 207.0
click at [25, 0] on html "menu Sign Out search Search apps Asset Bits movie Episode subtitles Series add_…" at bounding box center [330, 171] width 661 height 342
type textarea "212747 274446"
drag, startPoint x: 131, startPoint y: 109, endPoint x: 59, endPoint y: -17, distance: 144.5
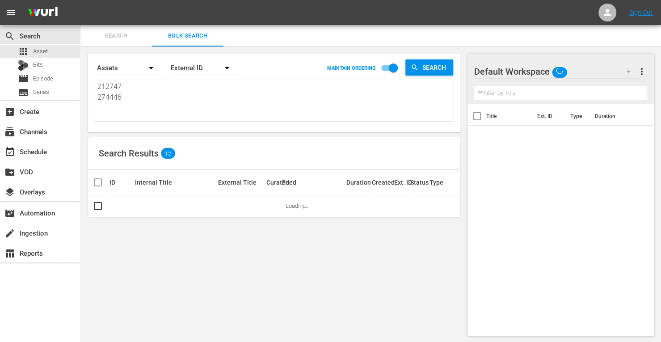
click at [59, 0] on html "menu Sign Out search Search apps Asset Bits movie Episode subtitles Series add_…" at bounding box center [330, 171] width 661 height 342
paste textarea "268940 256950 268932 186385 256927 256960"
type textarea "268940 256950 268932 186385 256927 256960"
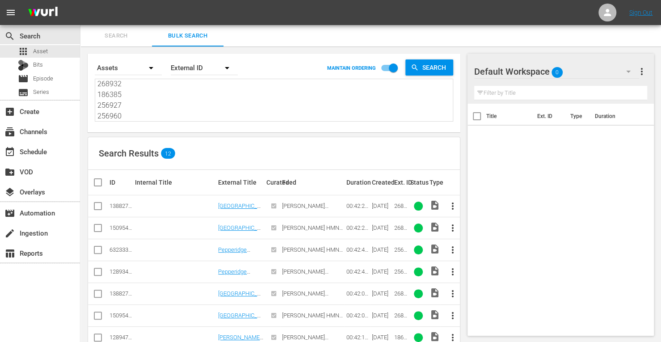
type textarea "268940 256950 268932 186385 256927 256960"
click at [97, 227] on input "checkbox" at bounding box center [98, 229] width 11 height 11
checkbox input "true"
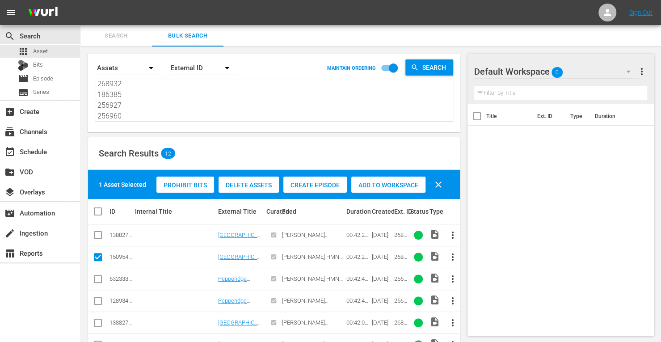
click at [97, 278] on input "checkbox" at bounding box center [98, 280] width 11 height 11
checkbox input "true"
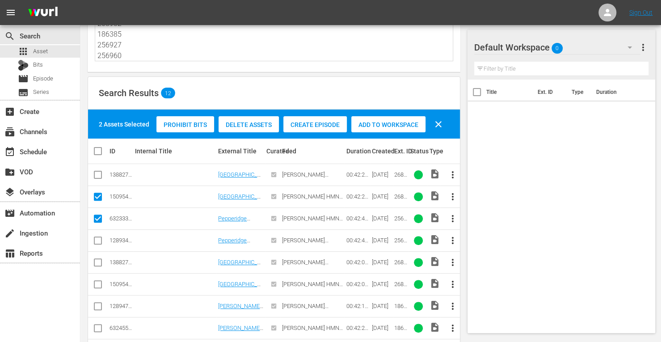
scroll to position [61, 0]
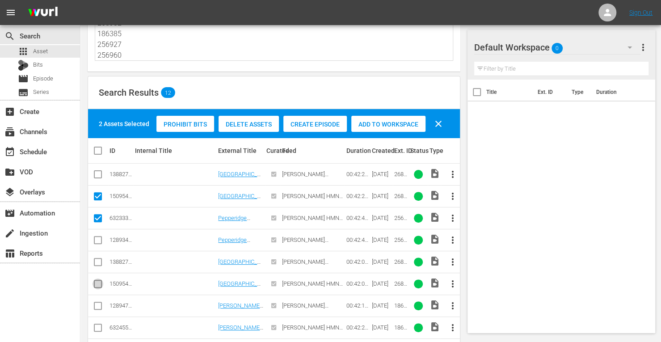
click at [103, 281] on input "checkbox" at bounding box center [98, 285] width 11 height 11
checkbox input "true"
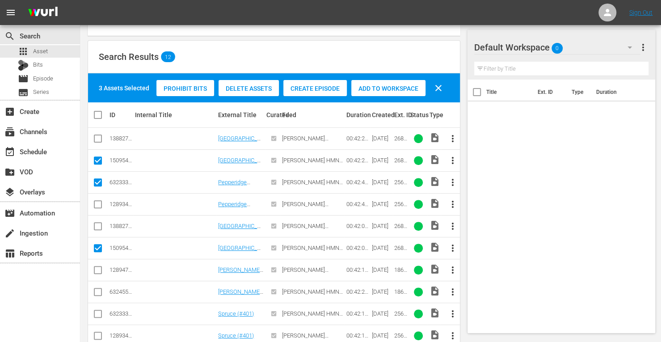
scroll to position [99, 0]
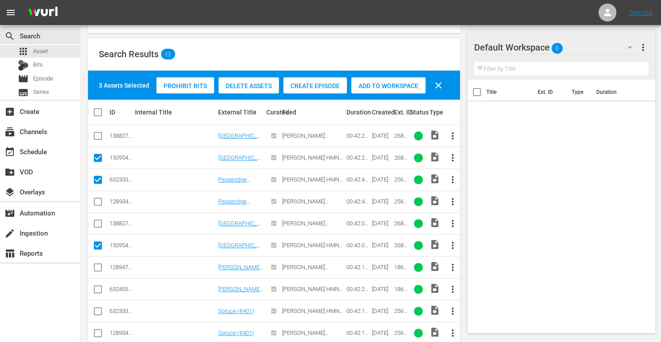
click at [91, 291] on td at bounding box center [98, 289] width 20 height 22
click at [97, 287] on input "checkbox" at bounding box center [98, 291] width 11 height 11
checkbox input "true"
click at [101, 311] on input "checkbox" at bounding box center [98, 313] width 11 height 11
checkbox input "true"
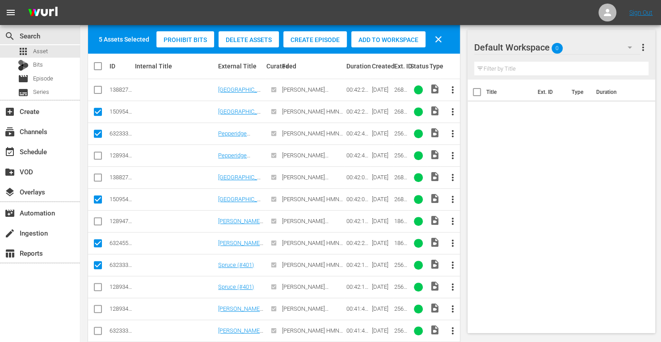
scroll to position [146, 0]
click at [99, 330] on input "checkbox" at bounding box center [98, 332] width 11 height 11
checkbox input "true"
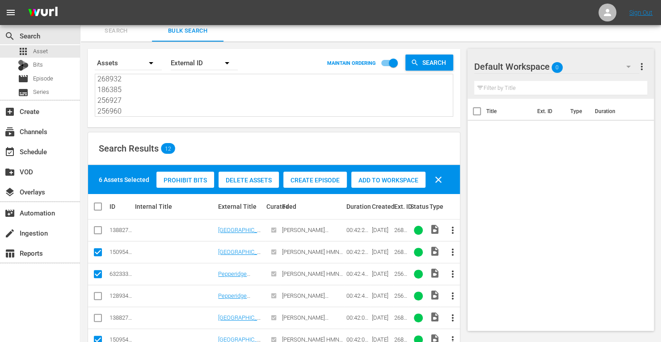
scroll to position [0, 0]
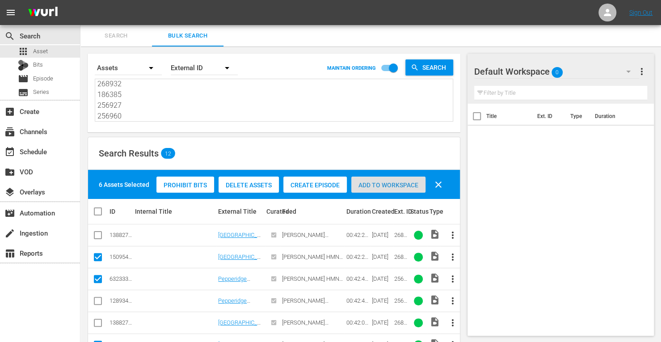
click at [384, 183] on span "Add to Workspace" at bounding box center [388, 184] width 74 height 7
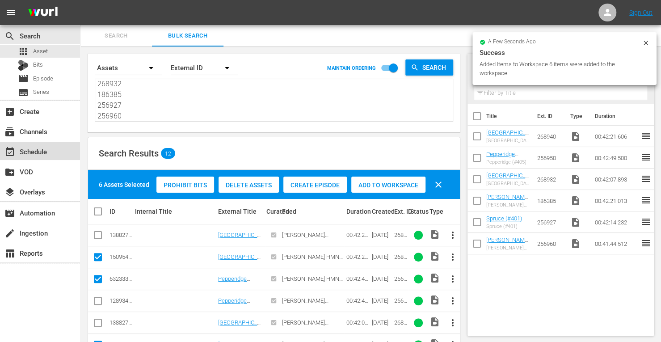
click at [38, 152] on div "event_available Schedule" at bounding box center [25, 150] width 50 height 8
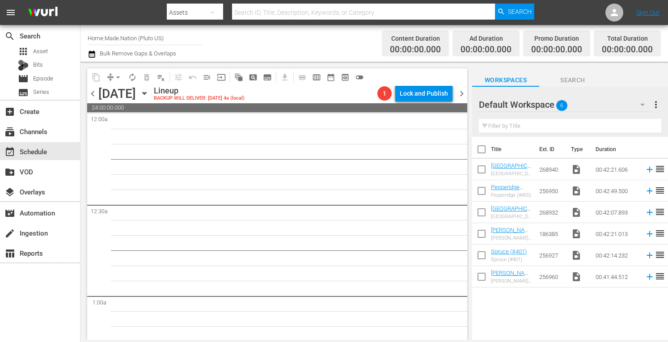
click at [479, 154] on input "checkbox" at bounding box center [481, 151] width 19 height 19
checkbox input "true"
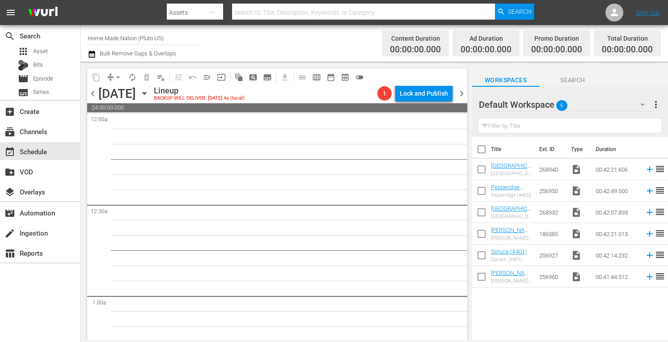
checkbox input "true"
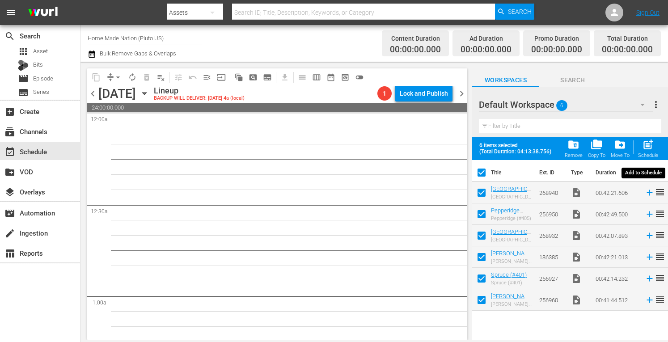
click at [642, 145] on span "post_add" at bounding box center [648, 145] width 12 height 12
checkbox input "false"
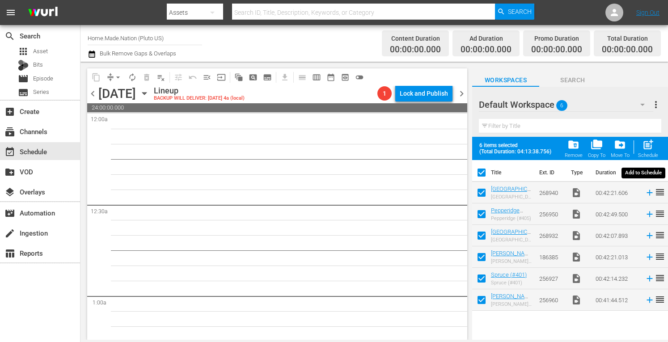
checkbox input "false"
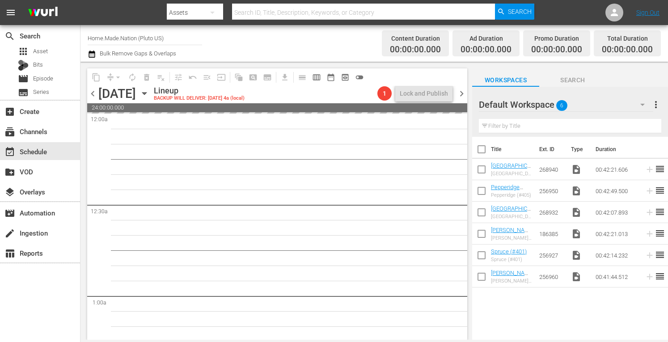
click at [654, 101] on span "more_vert" at bounding box center [655, 104] width 11 height 11
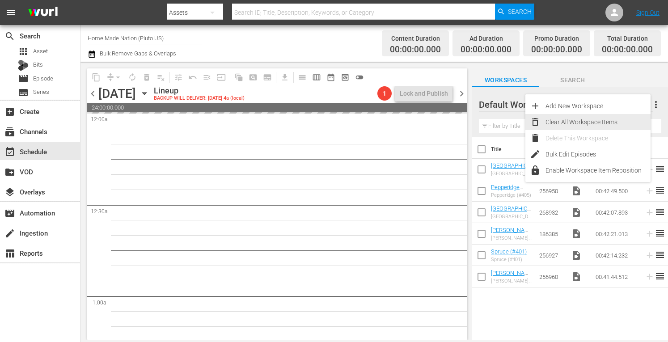
click at [561, 117] on div "Clear All Workspace Items" at bounding box center [597, 122] width 105 height 16
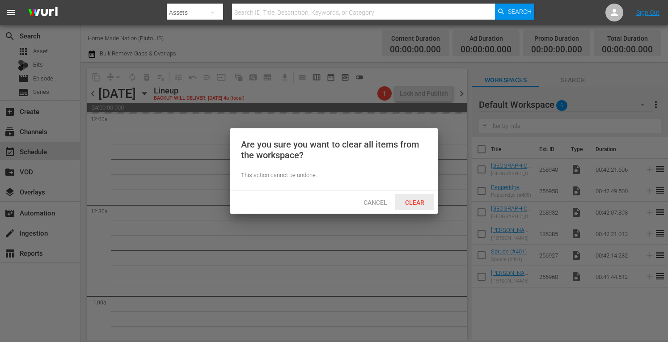
click at [413, 202] on span "Clear" at bounding box center [415, 202] width 34 height 7
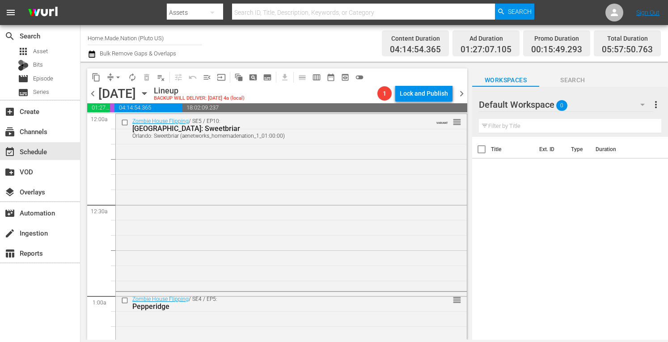
click at [460, 92] on span "chevron_right" at bounding box center [461, 93] width 11 height 11
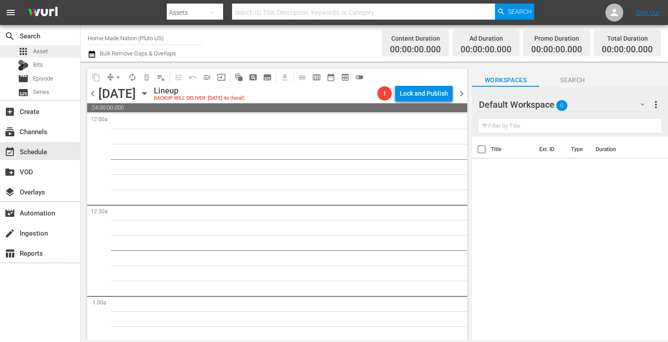
click at [40, 47] on span "Asset" at bounding box center [40, 51] width 15 height 9
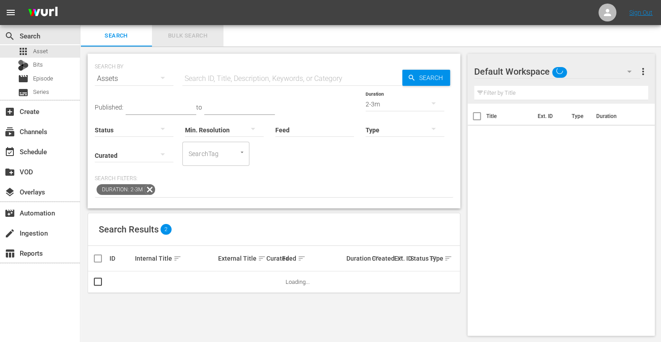
click at [183, 30] on button "Bulk Search" at bounding box center [188, 35] width 72 height 21
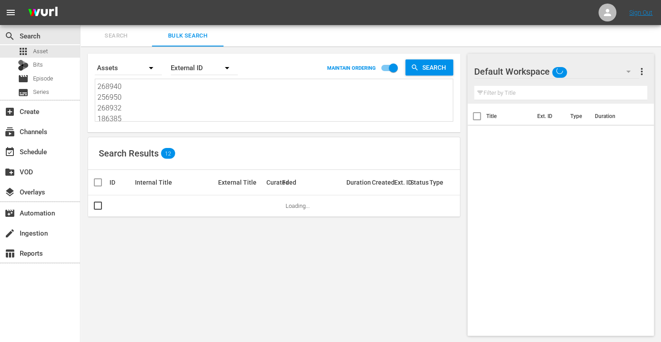
drag, startPoint x: 127, startPoint y: 117, endPoint x: 34, endPoint y: 1, distance: 148.5
click at [34, 1] on div "menu Sign Out search Search apps Asset Bits movie Episode subtitles Series add_…" at bounding box center [330, 171] width 661 height 343
type textarea "256927 256960"
drag, startPoint x: 135, startPoint y: 119, endPoint x: 26, endPoint y: 17, distance: 149.3
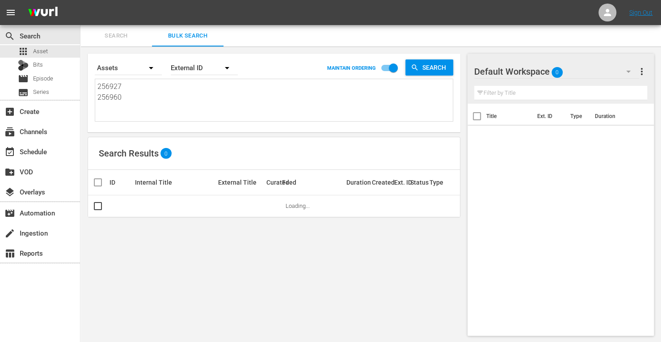
click at [26, 17] on div "menu Sign Out search Search apps Asset Bits movie Episode subtitles Series add_…" at bounding box center [330, 171] width 661 height 343
paste textarea "169414 212748 212749 186386 268941 212744"
type textarea "169414 212748 212749 186386 268941 212744"
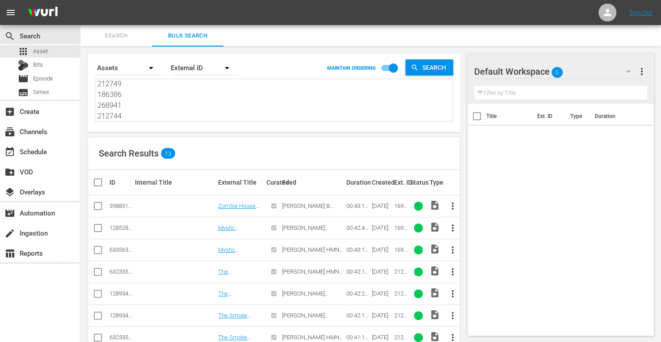
type textarea "169414 212748 212749 186386 268941 212744"
click at [100, 248] on input "checkbox" at bounding box center [98, 251] width 11 height 11
checkbox input "true"
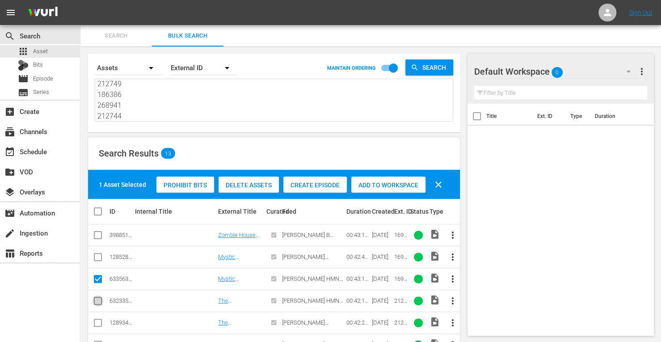
click at [98, 299] on input "checkbox" at bounding box center [98, 302] width 11 height 11
checkbox input "true"
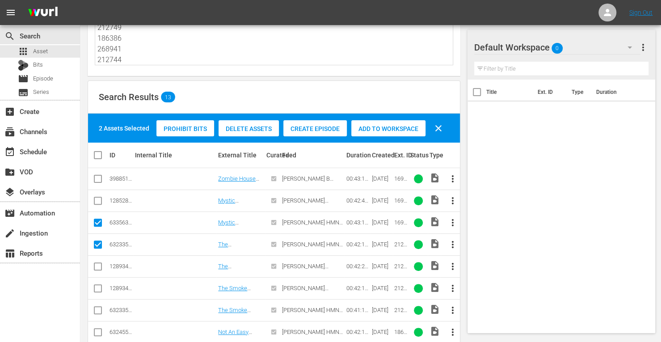
scroll to position [57, 0]
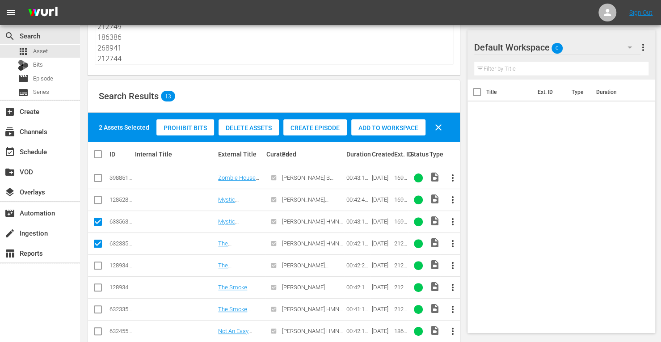
click at [102, 312] on input "checkbox" at bounding box center [98, 311] width 11 height 11
checkbox input "true"
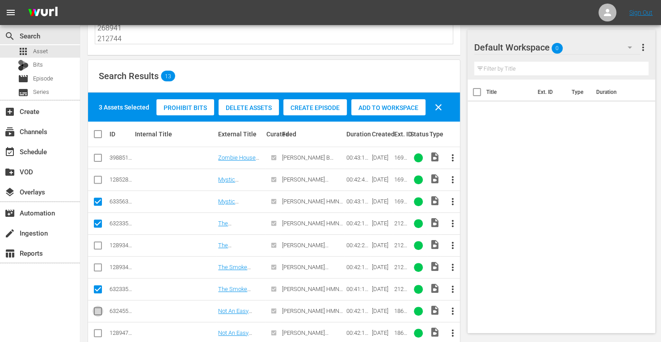
click at [100, 312] on input "checkbox" at bounding box center [98, 313] width 11 height 11
checkbox input "true"
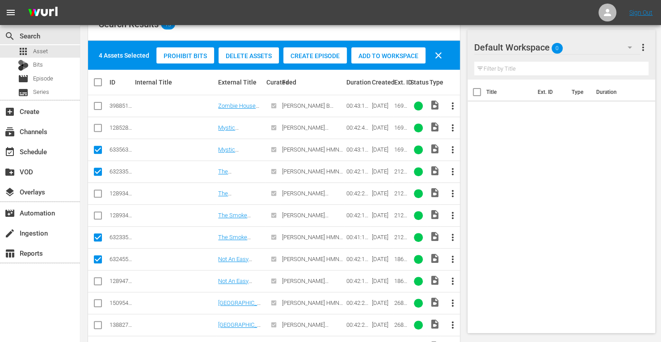
scroll to position [131, 0]
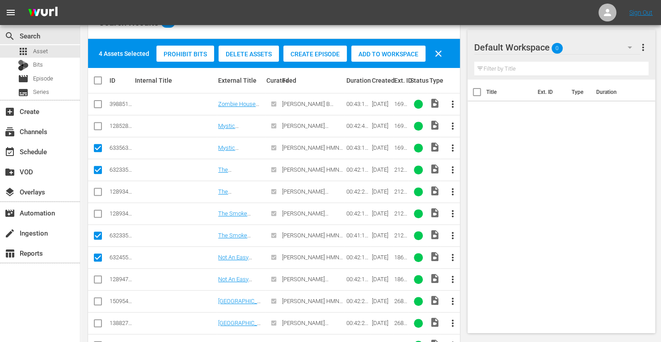
click at [96, 298] on input "checkbox" at bounding box center [98, 303] width 11 height 11
checkbox input "true"
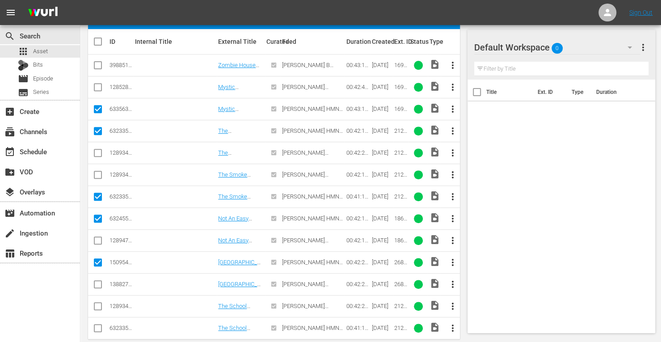
scroll to position [170, 0]
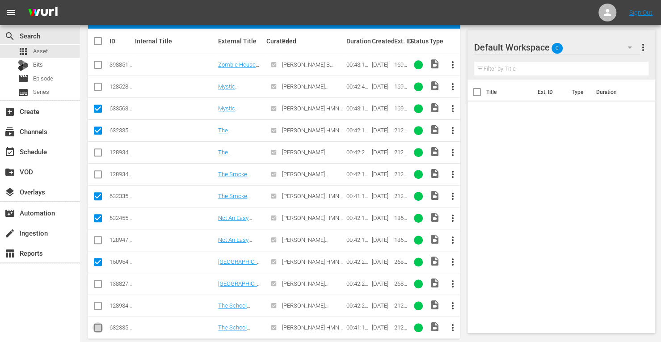
click at [102, 328] on input "checkbox" at bounding box center [98, 329] width 11 height 11
checkbox input "true"
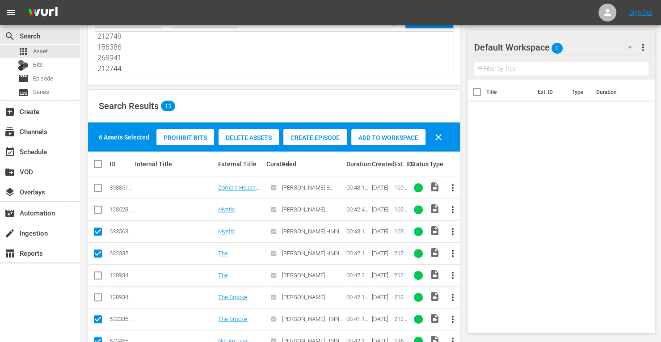
scroll to position [42, 0]
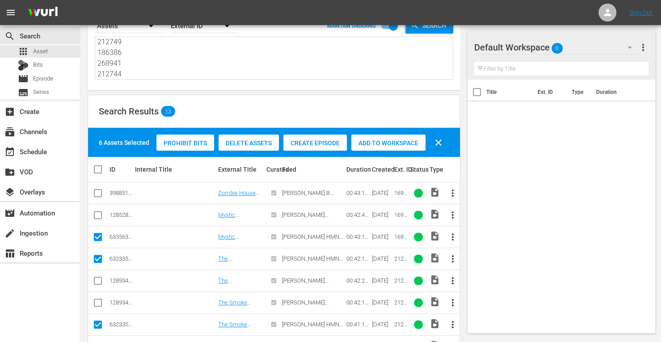
click at [397, 139] on span "Add to Workspace" at bounding box center [388, 142] width 74 height 7
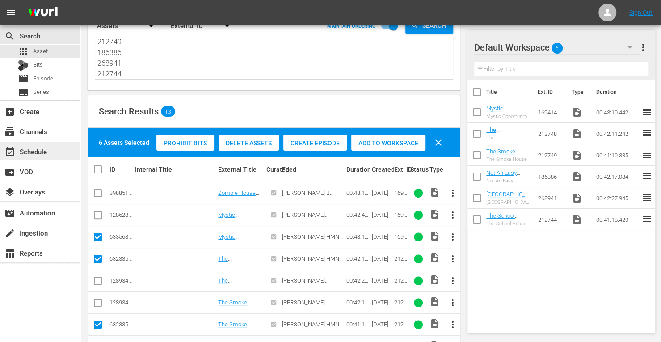
click at [31, 149] on div "event_available Schedule" at bounding box center [25, 150] width 50 height 8
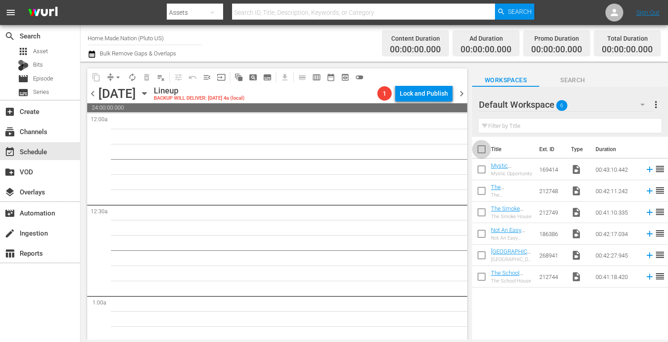
click at [481, 149] on input "checkbox" at bounding box center [481, 151] width 19 height 19
checkbox input "true"
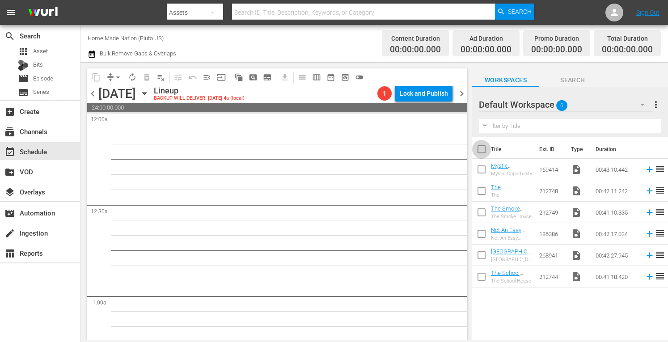
checkbox input "true"
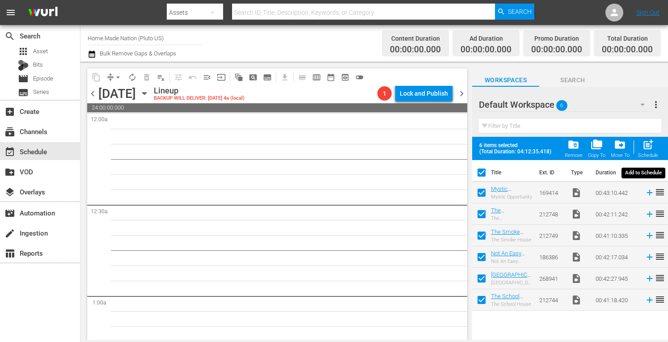
click at [651, 146] on span "post_add" at bounding box center [648, 145] width 12 height 12
checkbox input "false"
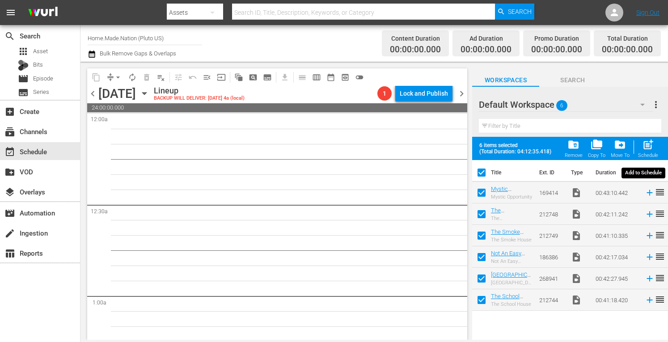
checkbox input "false"
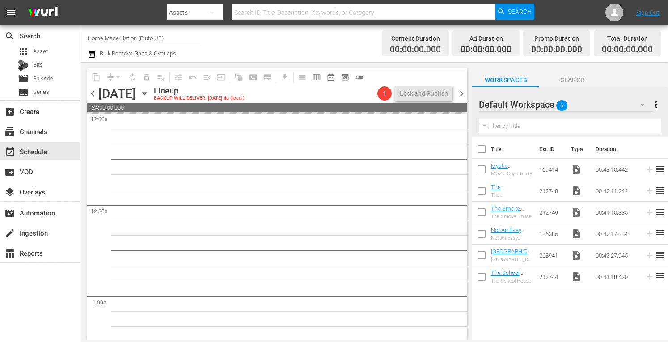
click at [656, 105] on span "more_vert" at bounding box center [655, 104] width 11 height 11
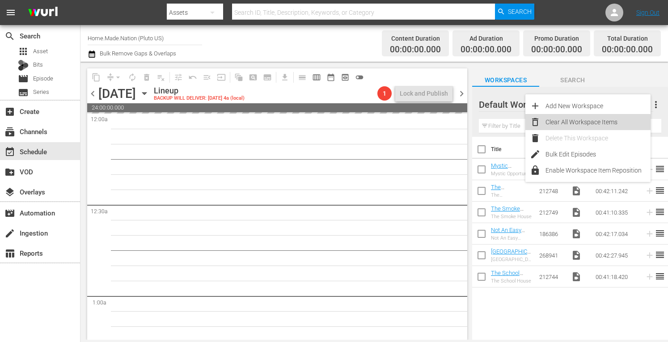
click at [581, 124] on div "Clear All Workspace Items" at bounding box center [597, 122] width 105 height 16
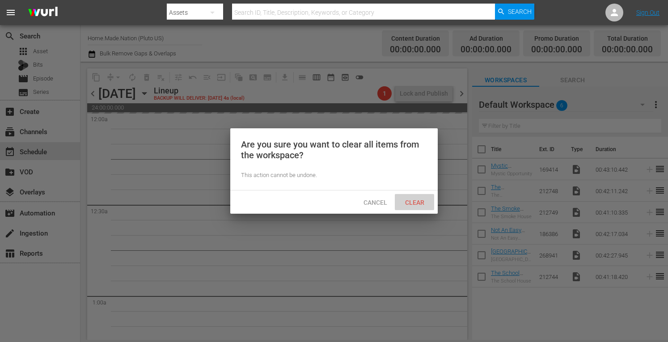
click at [403, 208] on div "Clear" at bounding box center [414, 202] width 39 height 17
